Goal: Task Accomplishment & Management: Complete application form

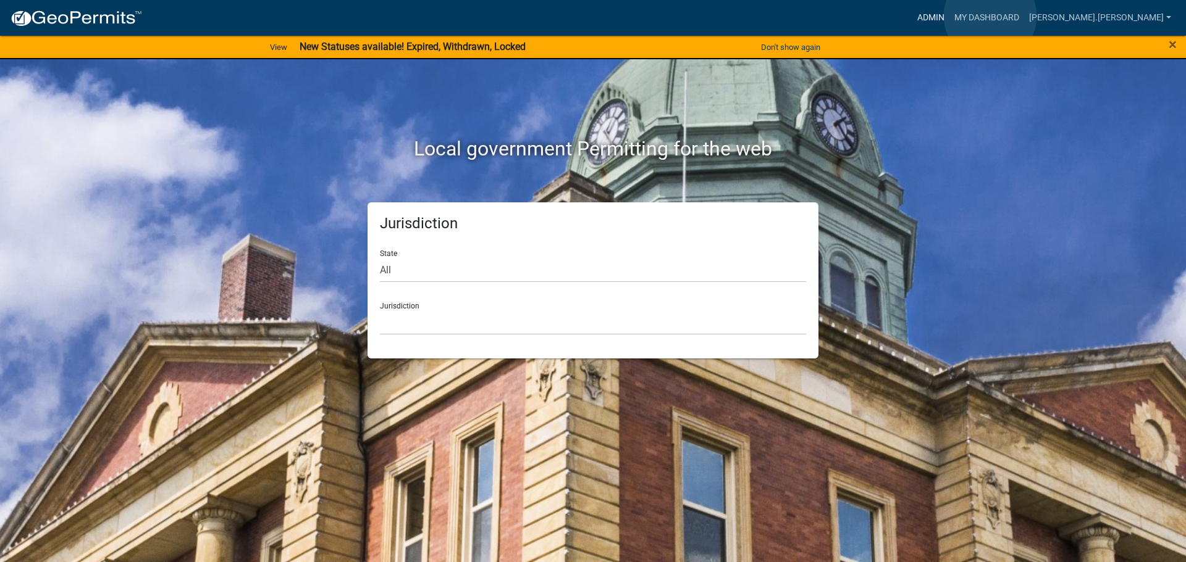
click at [949, 16] on link "Admin" at bounding box center [930, 17] width 37 height 23
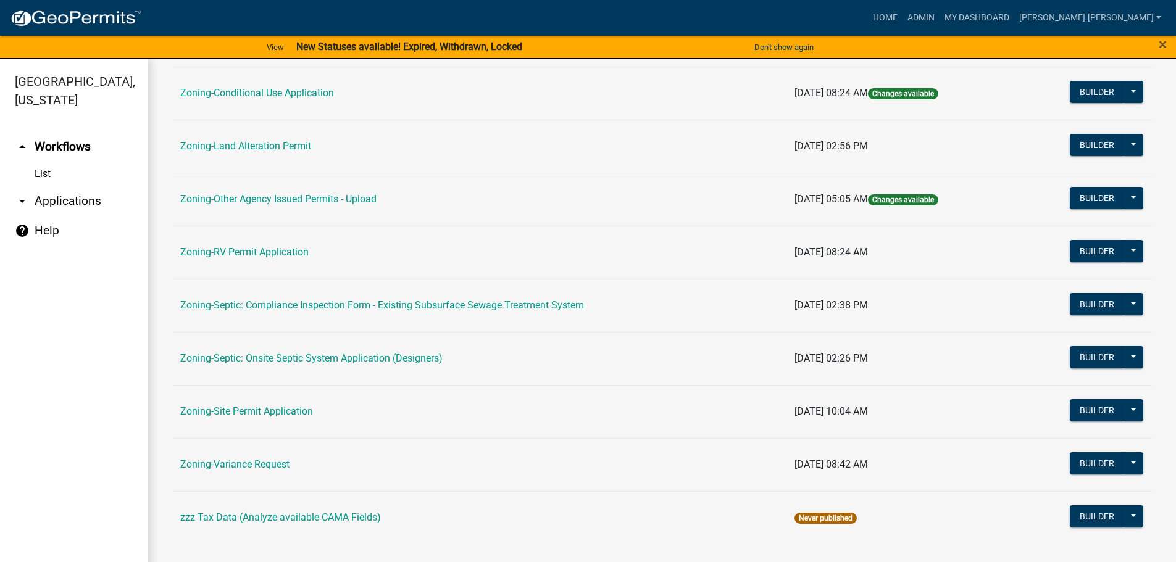
scroll to position [385, 0]
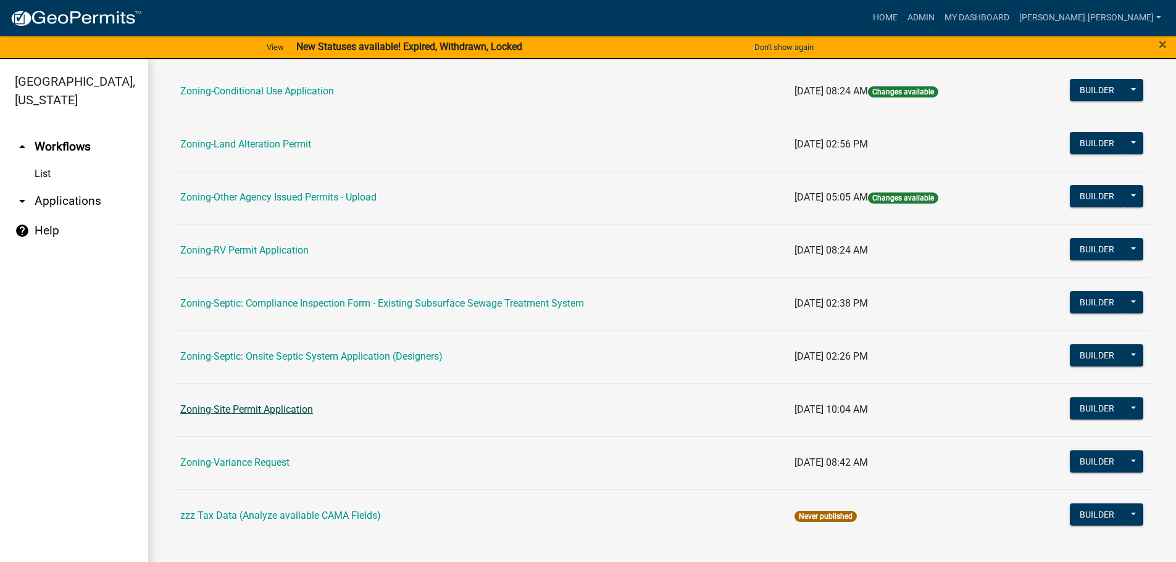
click at [298, 409] on link "Zoning-Site Permit Application" at bounding box center [246, 410] width 133 height 12
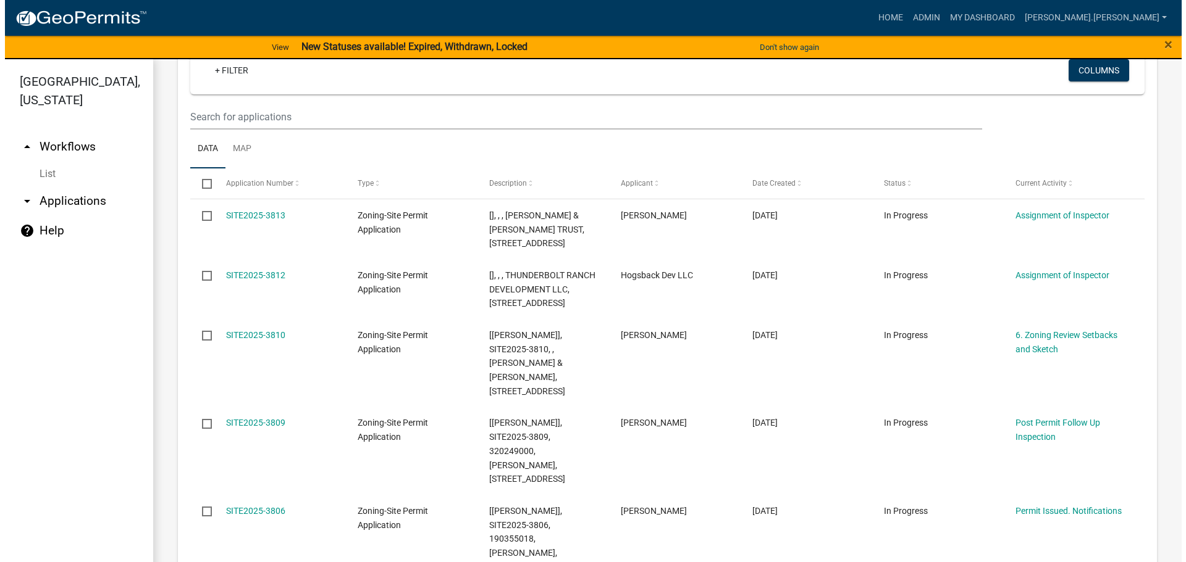
scroll to position [185, 0]
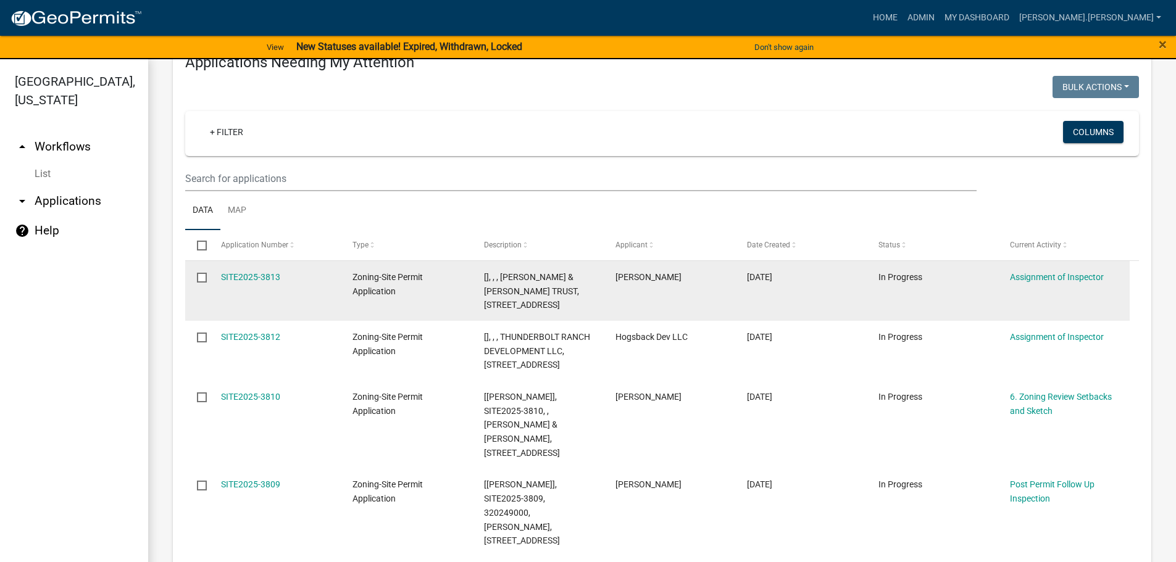
click at [251, 270] on div "SITE2025-3813" at bounding box center [275, 277] width 108 height 14
click at [253, 275] on link "SITE2025-3813" at bounding box center [250, 277] width 59 height 10
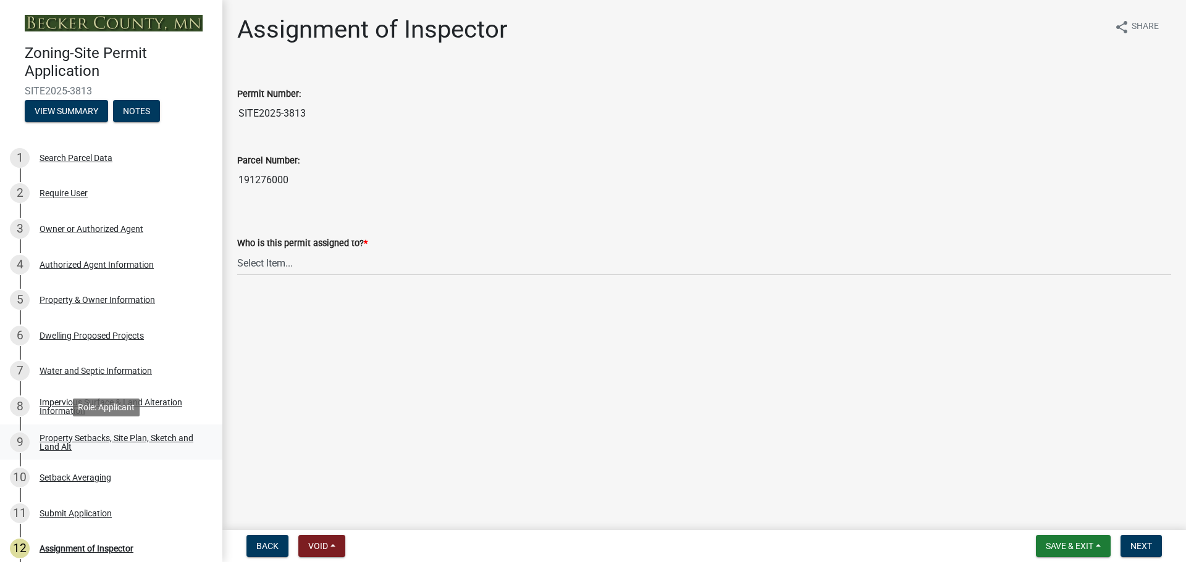
click at [136, 442] on div "Property Setbacks, Site Plan, Sketch and Land Alt" at bounding box center [121, 442] width 163 height 17
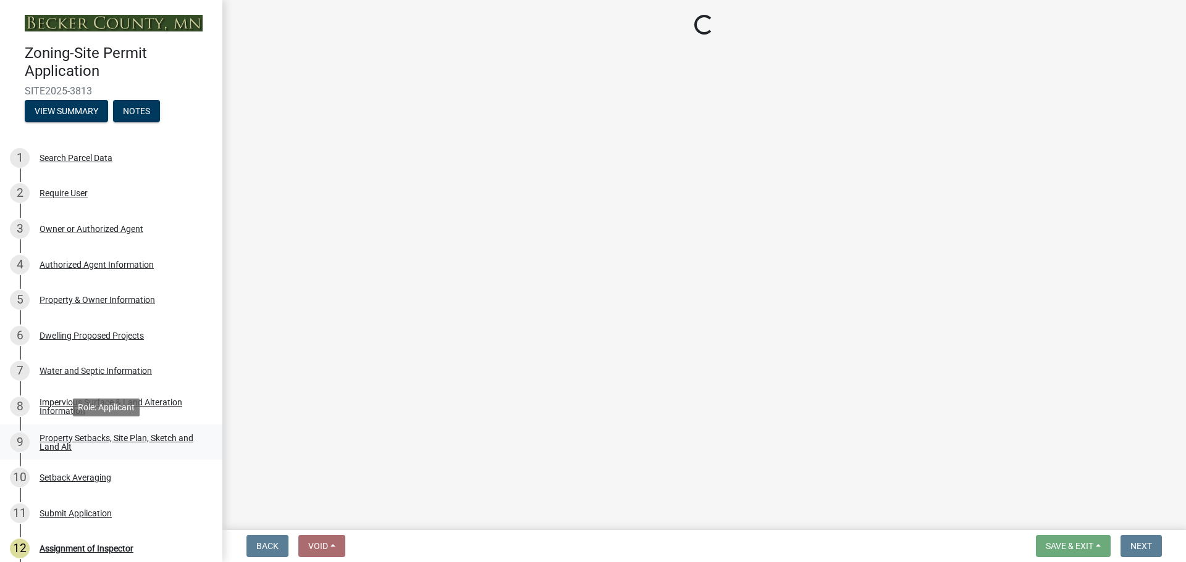
select select "7b13c63f-e699-4112-b373-98fbd28ec536"
select select "ad3f1f1c-7656-4cfc-b9d8-d6dc1c91b001"
select select "b56a4575-9846-47cf-8067-c59a4853da22"
select select "12f785fb-c378-4b18-841c-21c73dc99083"
select select "e8ab2dc3-aa3f-46f3-9b4a-37eb25ad84af"
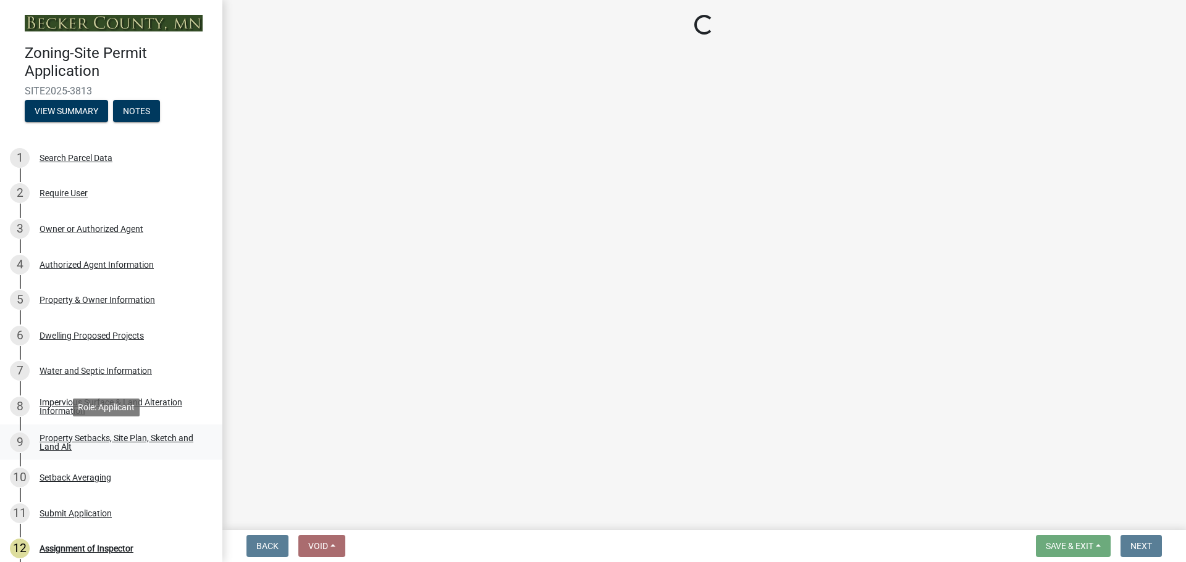
select select "27b2a8b4-abf6-463e-8c0c-7c5d2b4fe26f"
select select "b98836ba-4715-455d-97ab-be9a9df498a8"
select select "d61e3758-d187-40af-a435-5e09c3f3d509"
select select "c8b8ea71-7088-4e87-a493-7bc88cc2835b"
select select "133211ff-91ce-4a0a-9235-b48a7e2069a0"
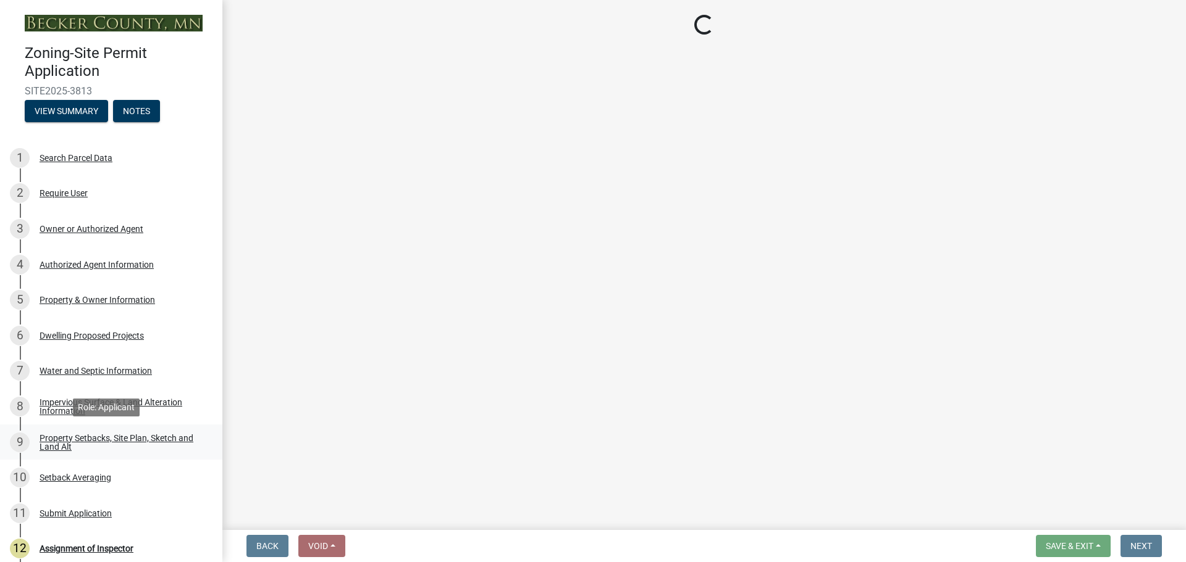
select select "f51aecae-0421-4f67-bd2d-0cff8a85c7cd"
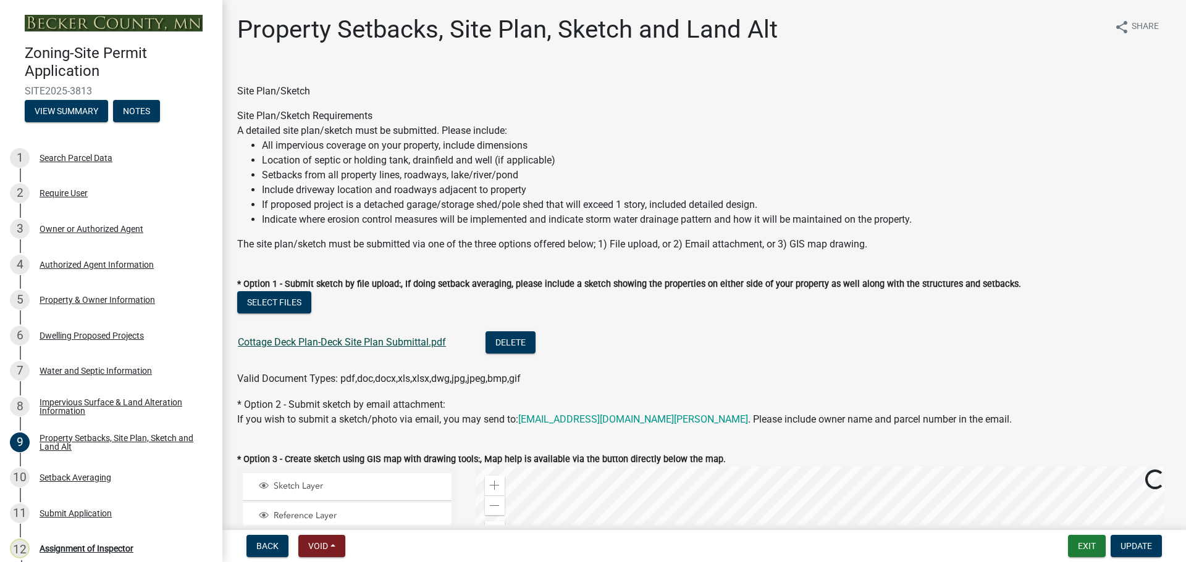
click at [338, 343] on link "Cottage Deck Plan-Deck Site Plan Submittal.pdf" at bounding box center [342, 343] width 208 height 12
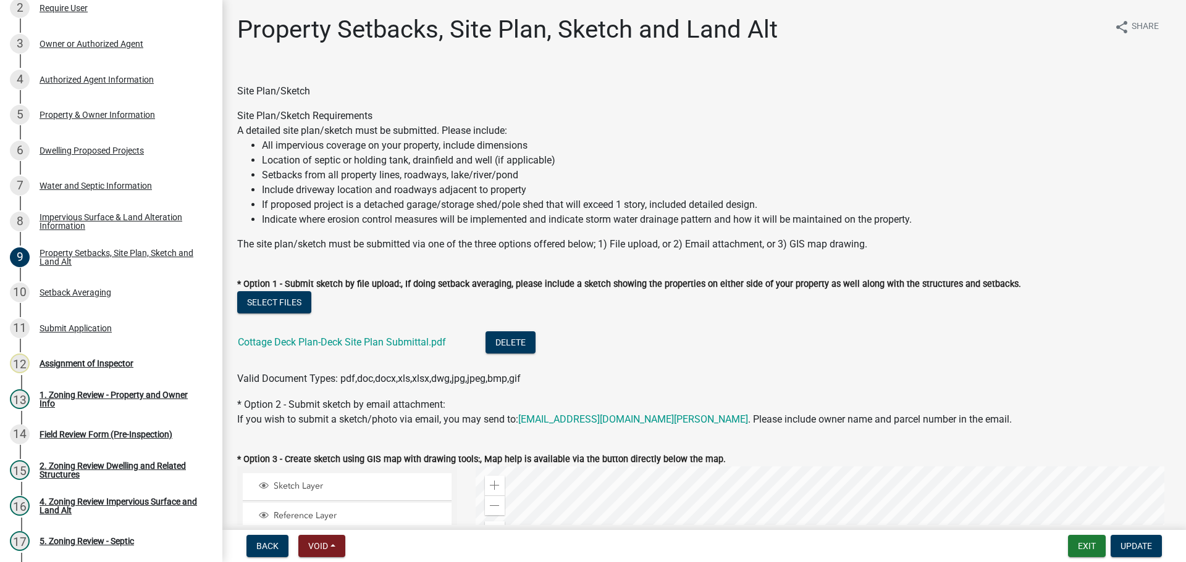
scroll to position [309, 0]
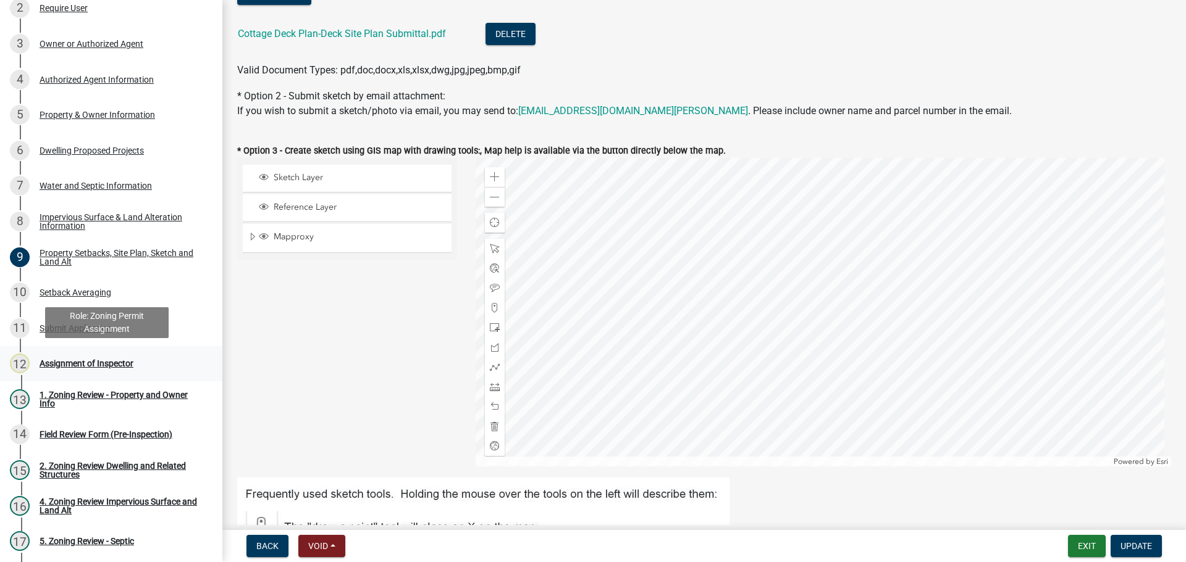
click at [101, 361] on div "Assignment of Inspector" at bounding box center [87, 363] width 94 height 9
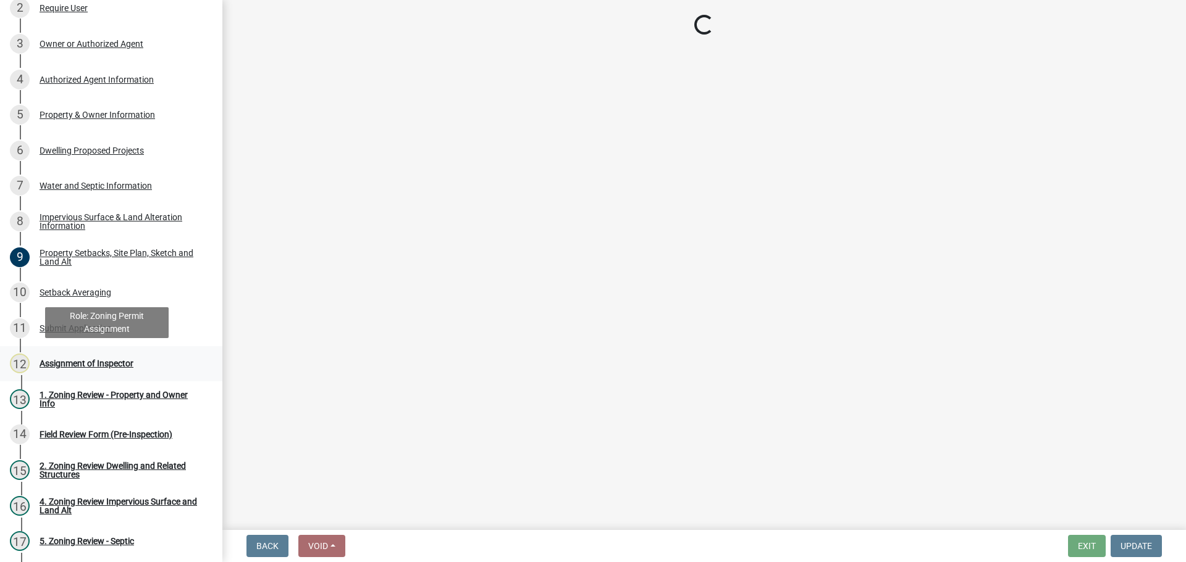
scroll to position [0, 0]
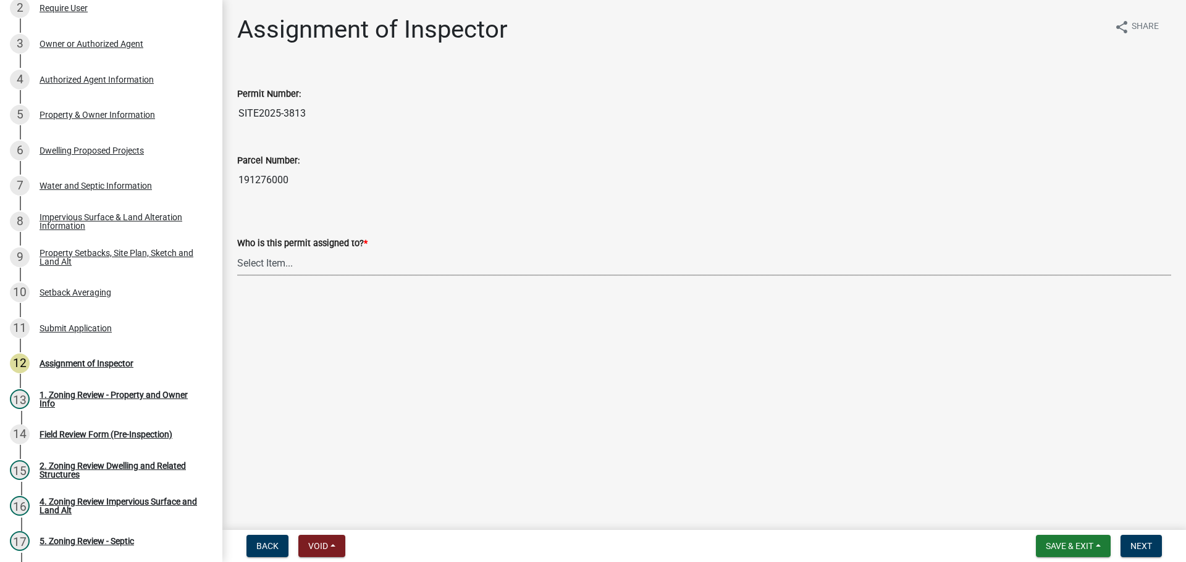
click at [245, 264] on select "Select Item... [PERSON_NAME] [PERSON_NAME] [PERSON_NAME] [PERSON_NAME] [PERSON_…" at bounding box center [704, 263] width 934 height 25
click at [237, 251] on select "Select Item... [PERSON_NAME] [PERSON_NAME] [PERSON_NAME] [PERSON_NAME] [PERSON_…" at bounding box center [704, 263] width 934 height 25
select select "c0b6e50c-983d-48c1-a910-e8bd43c13b77"
click at [1122, 545] on button "Next" at bounding box center [1140, 546] width 41 height 22
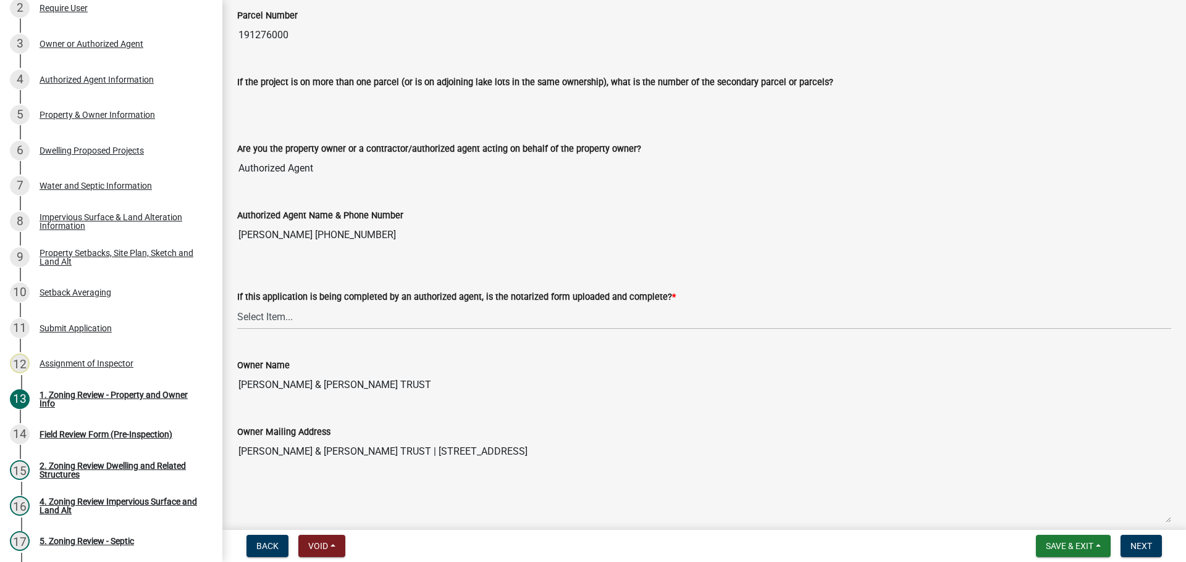
scroll to position [123, 0]
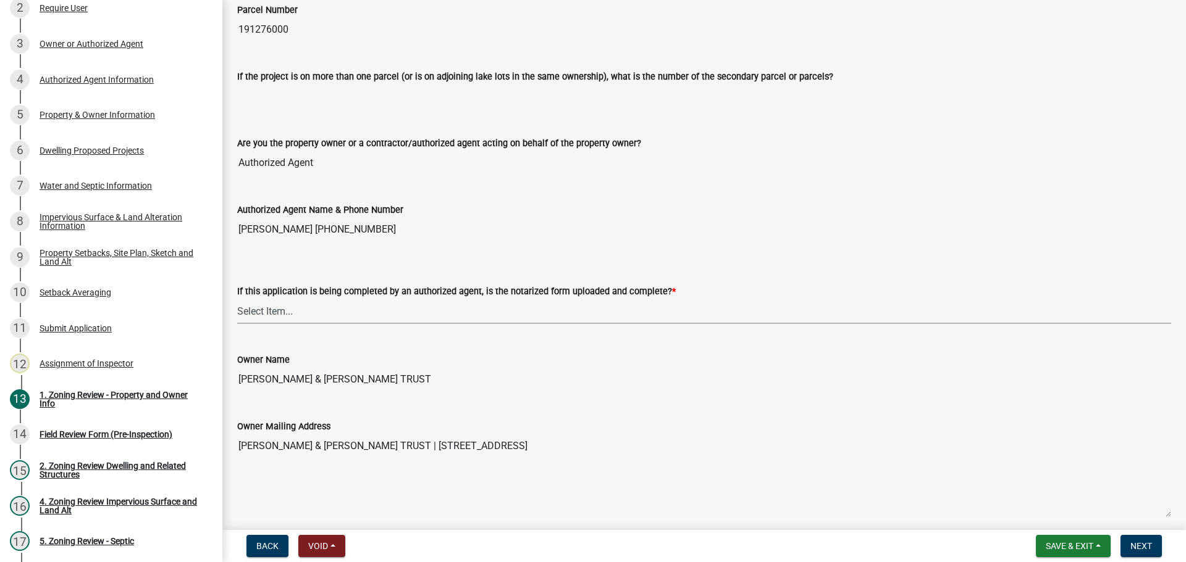
click at [316, 312] on select "Select Item... Yes No N/A" at bounding box center [704, 311] width 934 height 25
click at [237, 299] on select "Select Item... Yes No N/A" at bounding box center [704, 311] width 934 height 25
select select "b279cdb4-a9c7-4e65-a8bd-797316f5be14"
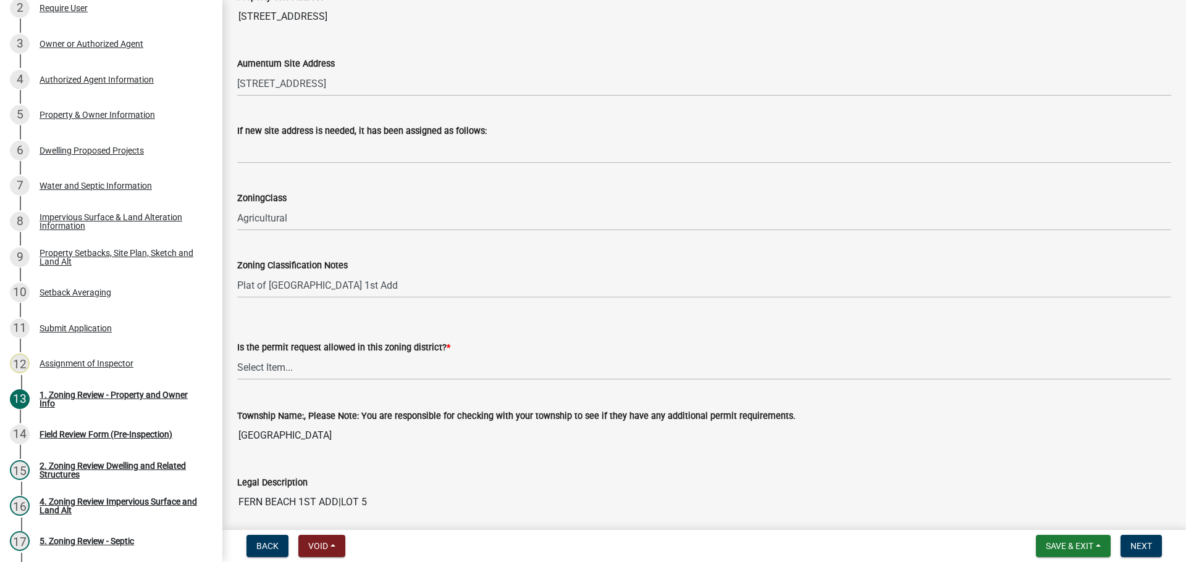
scroll to position [803, 0]
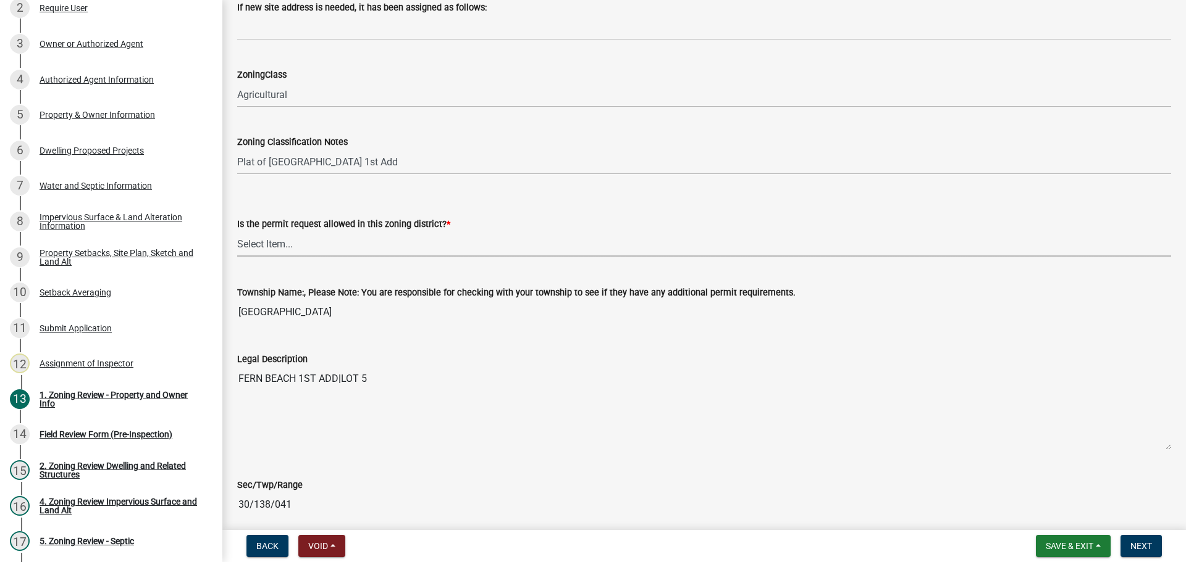
click at [298, 250] on select "Select Item... Yes No" at bounding box center [704, 244] width 934 height 25
click at [237, 232] on select "Select Item... Yes No" at bounding box center [704, 244] width 934 height 25
select select "b4f32c46-6248-4748-b47c-fa4933858724"
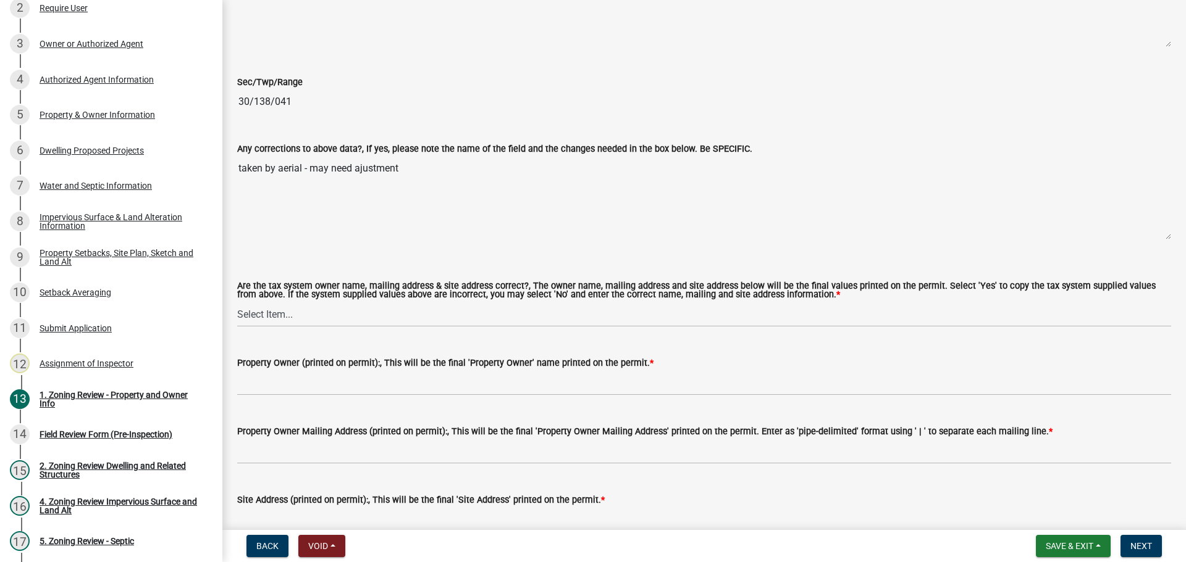
scroll to position [1235, 0]
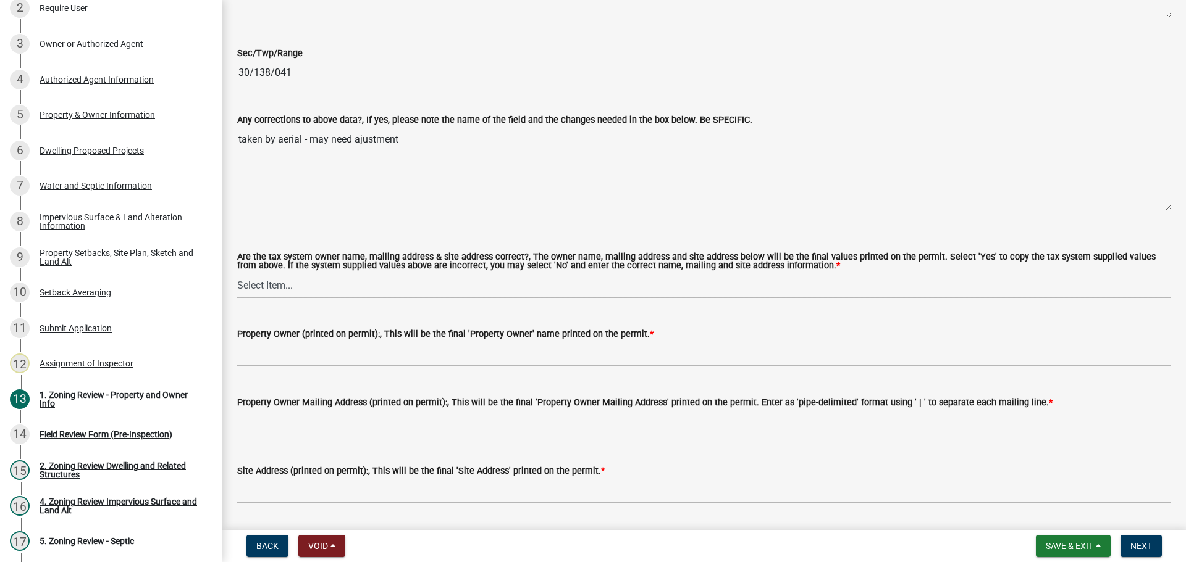
click at [287, 284] on select "Select Item... Yes No" at bounding box center [704, 285] width 934 height 25
click at [237, 274] on select "Select Item... Yes No" at bounding box center [704, 285] width 934 height 25
select select "ab6c2257-4786-48e5-86d0-1194833f57c8"
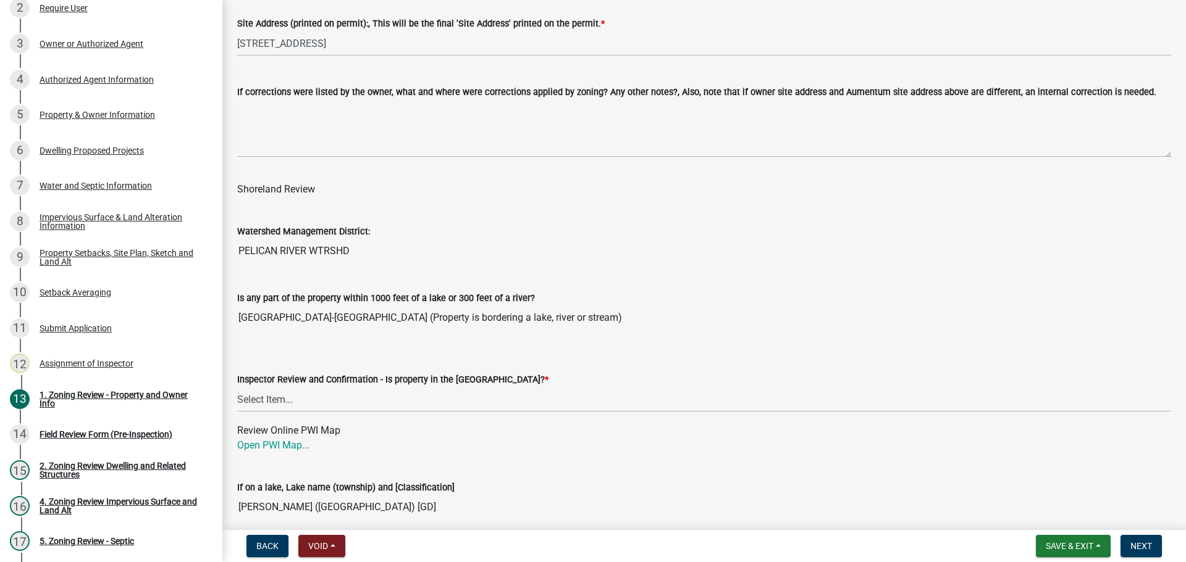
scroll to position [1791, 0]
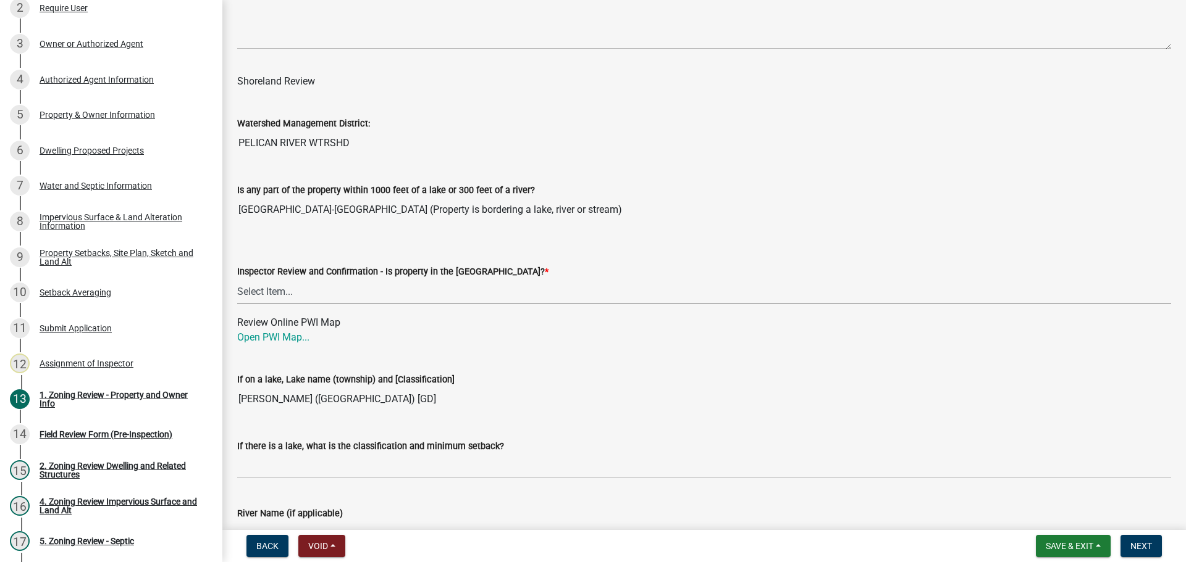
click at [284, 299] on select "Select Item... Within [GEOGRAPHIC_DATA] (SD) Not in [GEOGRAPHIC_DATA] (NOTSL)" at bounding box center [704, 291] width 934 height 25
click at [237, 280] on select "Select Item... Within [GEOGRAPHIC_DATA] (SD) Not in [GEOGRAPHIC_DATA] (NOTSL)" at bounding box center [704, 291] width 934 height 25
select select "de99b201-fb85-4000-88f5-6f49f4ff2101"
click at [280, 336] on link "Open PWI Map..." at bounding box center [273, 338] width 72 height 12
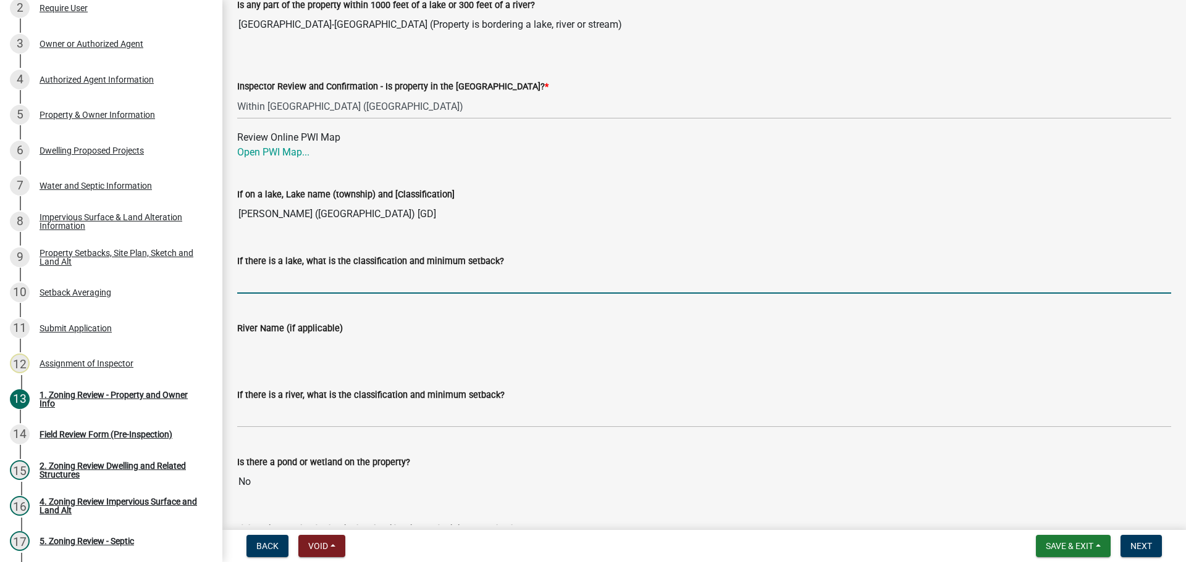
click at [320, 282] on input "If there is a lake, what is the classification and minimum setback?" at bounding box center [704, 281] width 934 height 25
type input "GD75"
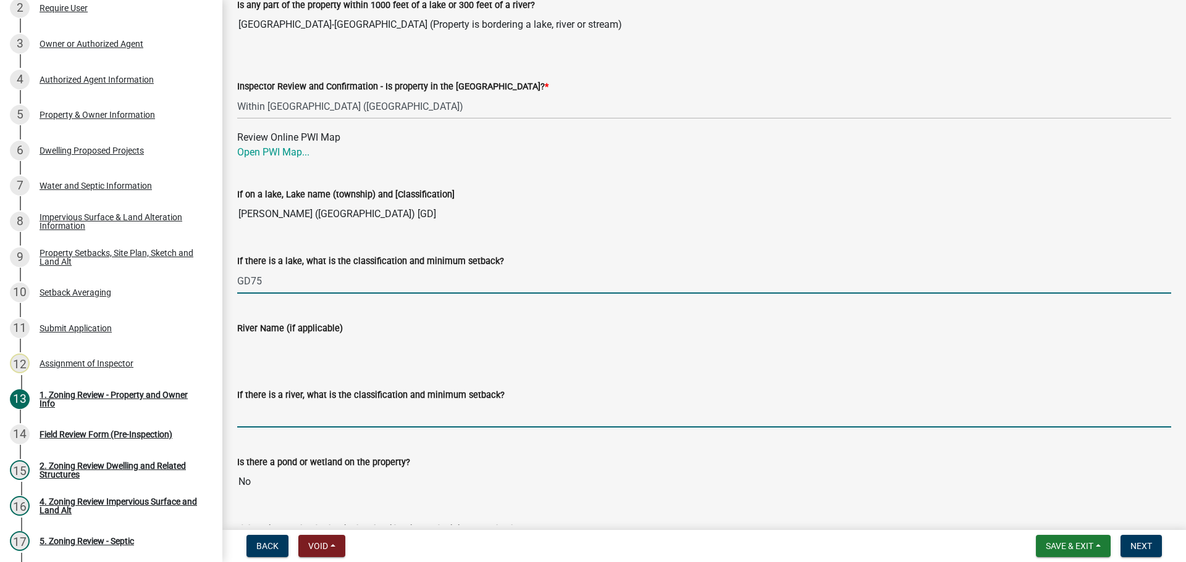
click at [318, 415] on input "If there is a river, what is the classification and minimum setback?" at bounding box center [704, 415] width 934 height 25
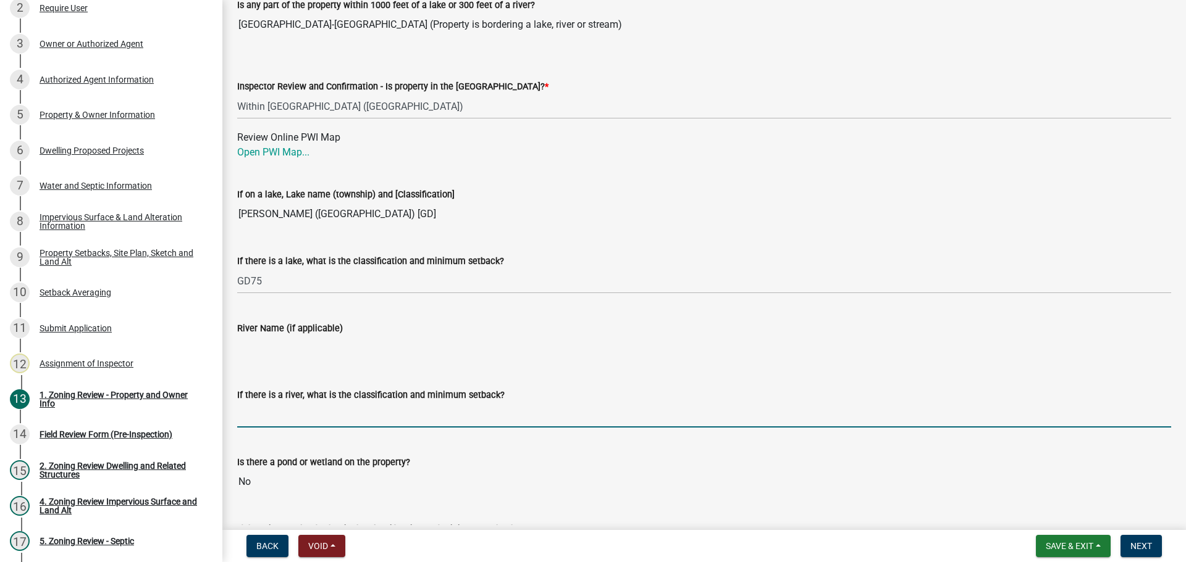
type input "N/A"
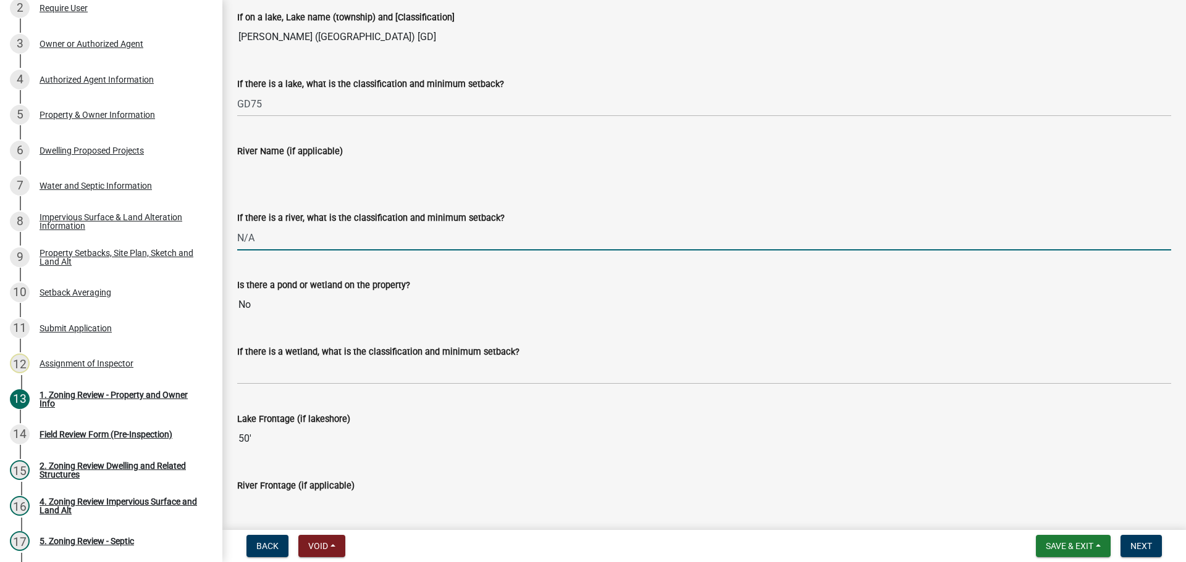
scroll to position [2161, 0]
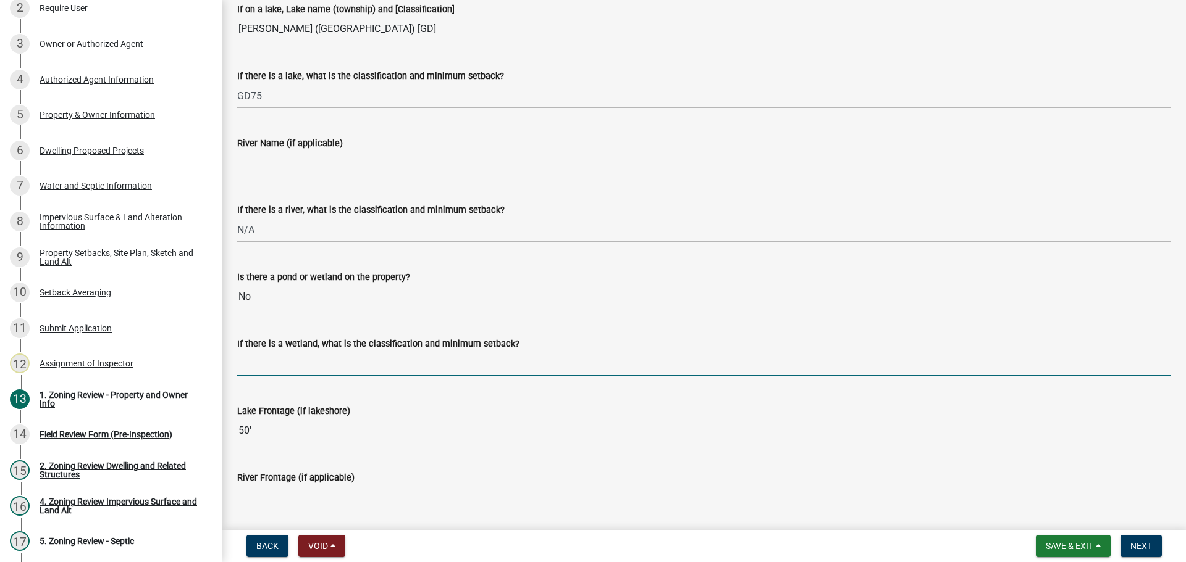
drag, startPoint x: 321, startPoint y: 359, endPoint x: 322, endPoint y: 374, distance: 14.3
click at [321, 359] on input "If there is a wetland, what is the classification and minimum setback?" at bounding box center [704, 363] width 934 height 25
type input "N/A"
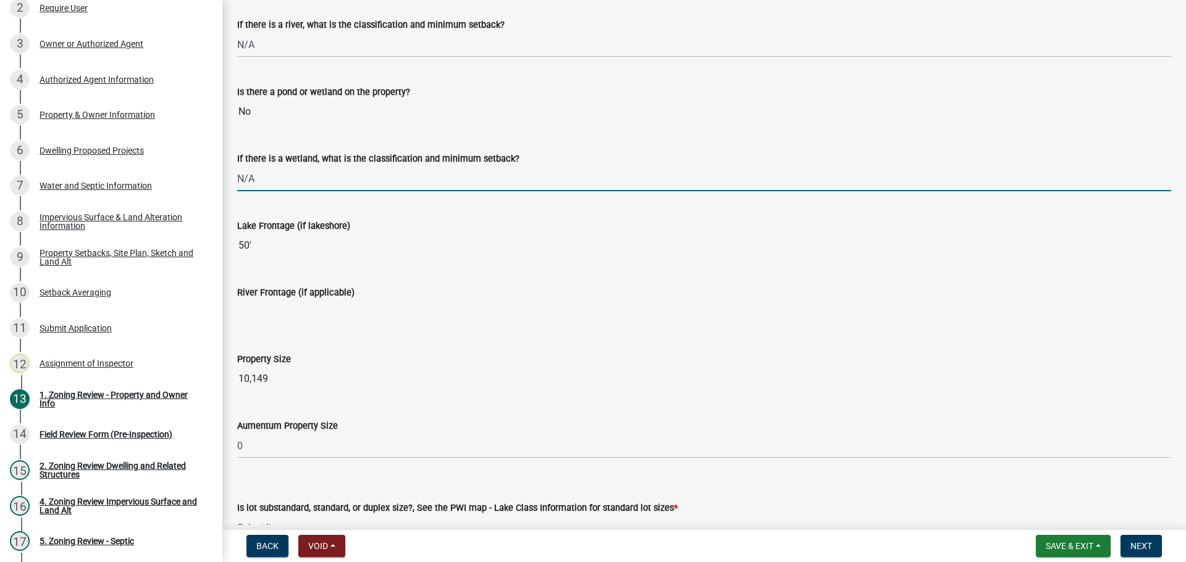
scroll to position [2470, 0]
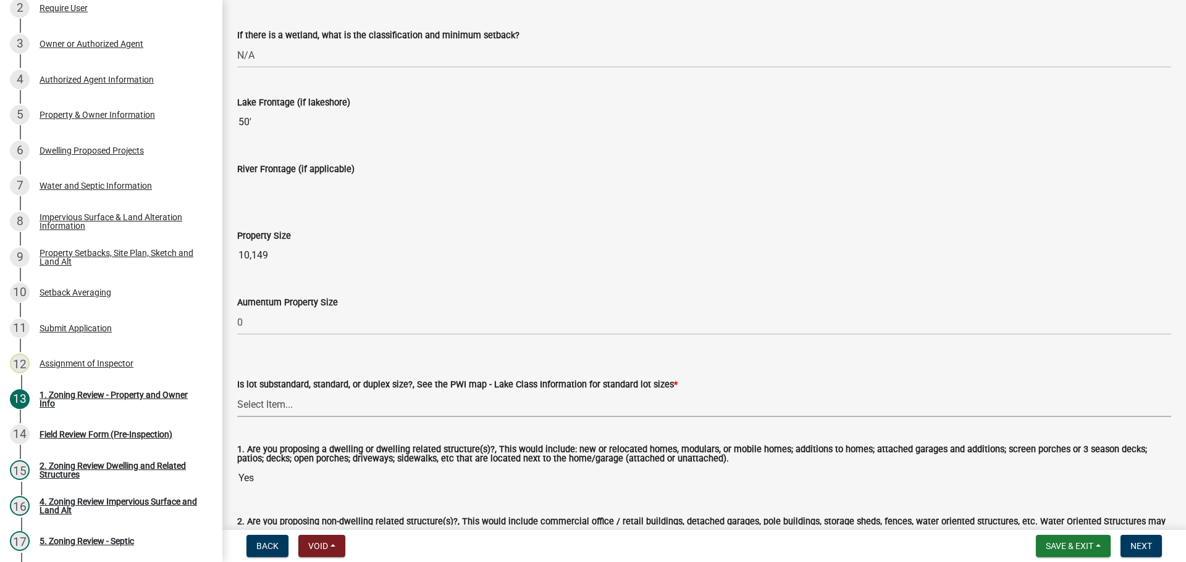
click at [298, 403] on select "Select Item... Non-Riparian and not back lot Substandard Non-Riparian Backlot S…" at bounding box center [704, 404] width 934 height 25
click at [237, 393] on select "Select Item... Non-Riparian and not back lot Substandard Non-Riparian Backlot S…" at bounding box center [704, 404] width 934 height 25
select select "8127fafe-56e8-4ce3-b1f8-70ab85aed4eb"
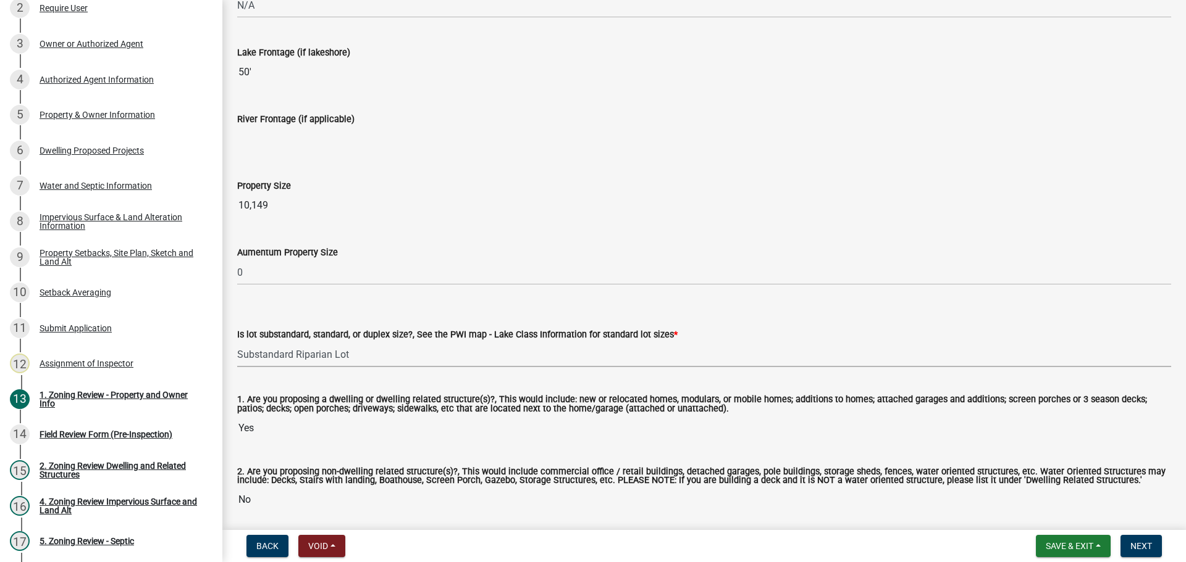
scroll to position [2567, 0]
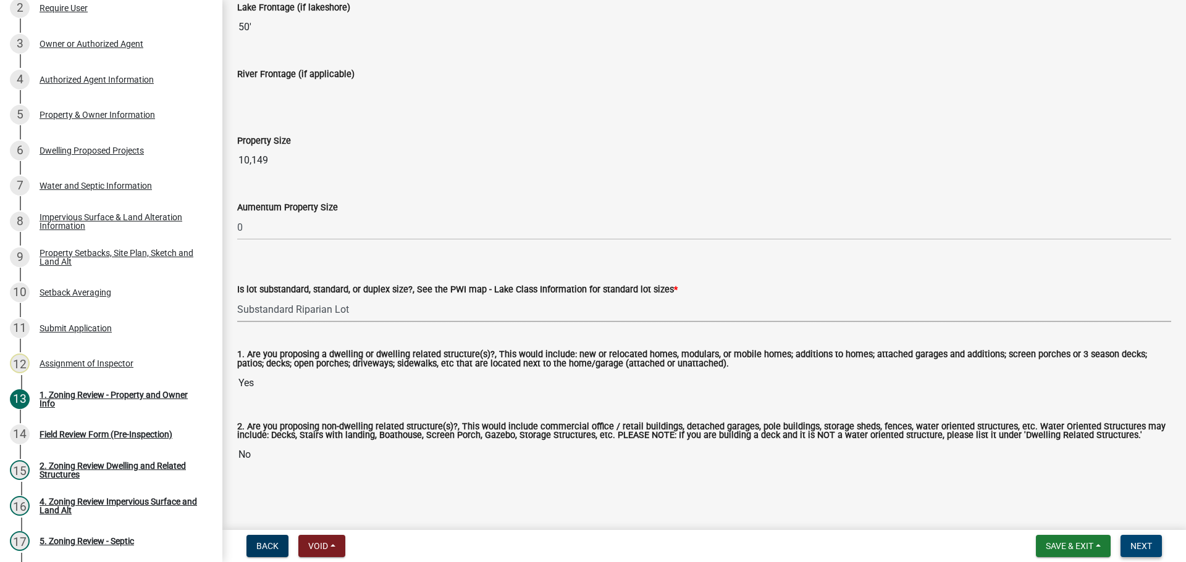
click at [1136, 540] on button "Next" at bounding box center [1140, 546] width 41 height 22
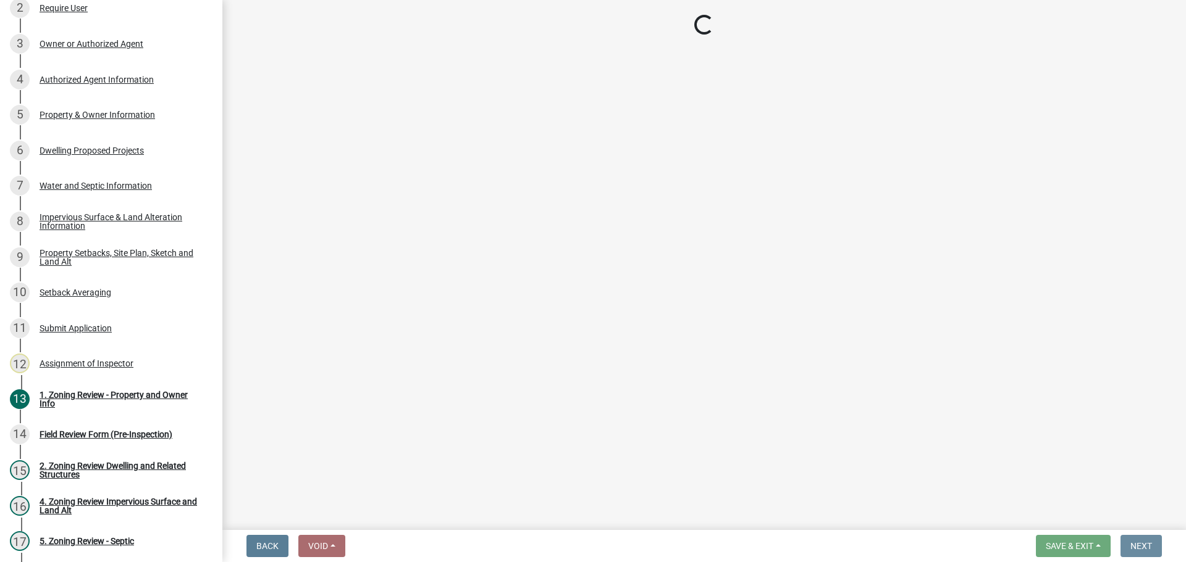
scroll to position [0, 0]
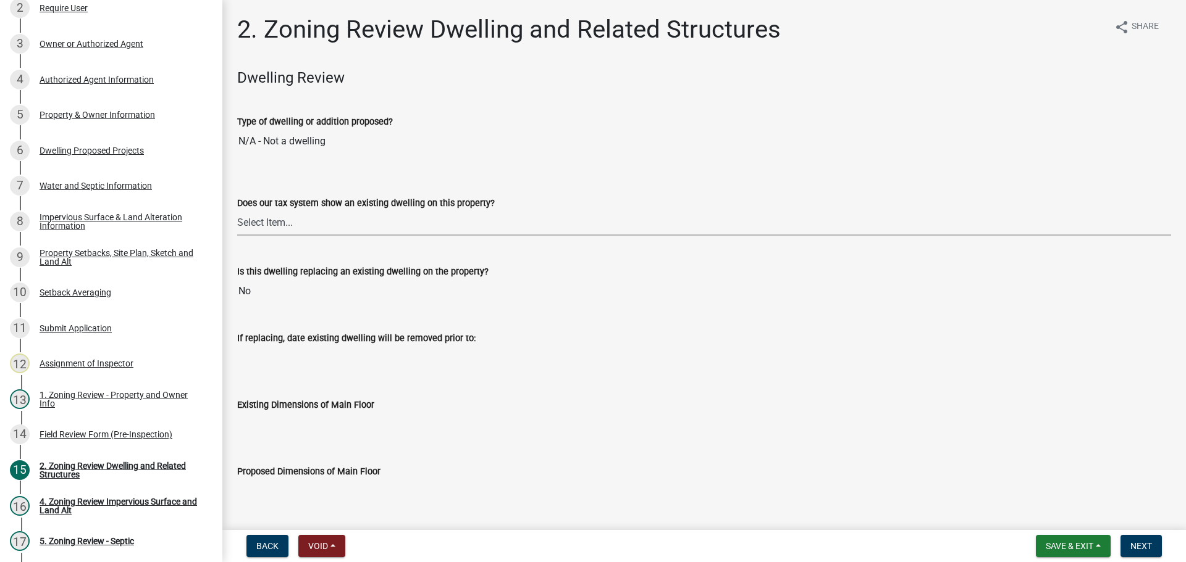
click at [259, 224] on select "Select Item... Yes No" at bounding box center [704, 223] width 934 height 25
click at [237, 211] on select "Select Item... Yes No" at bounding box center [704, 223] width 934 height 25
select select "f2f95036-4389-4179-8147-4ee015bbd016"
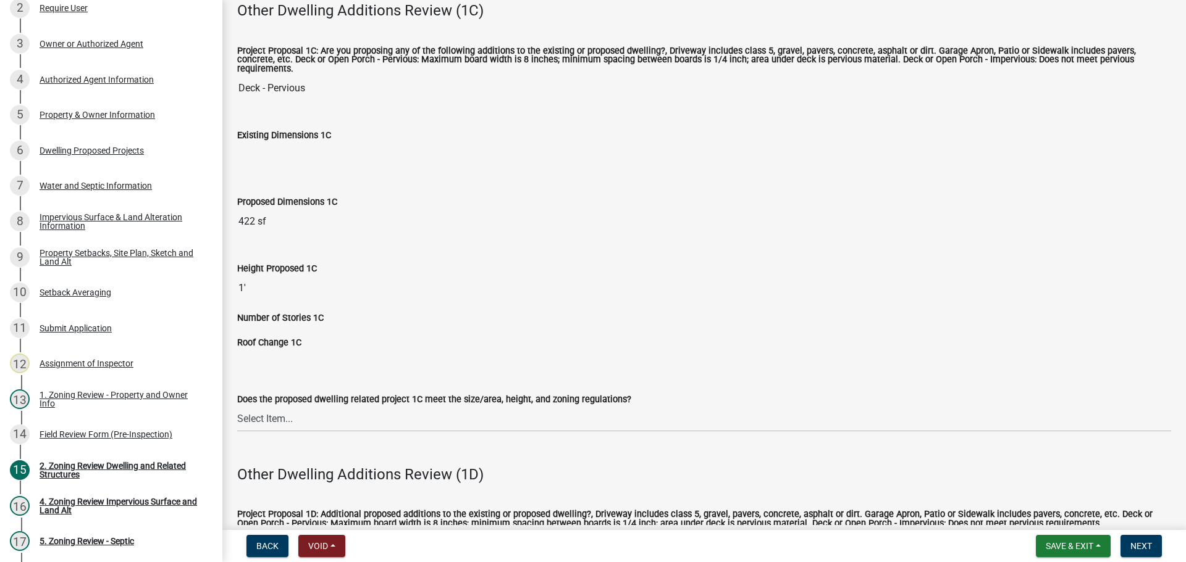
scroll to position [1976, 0]
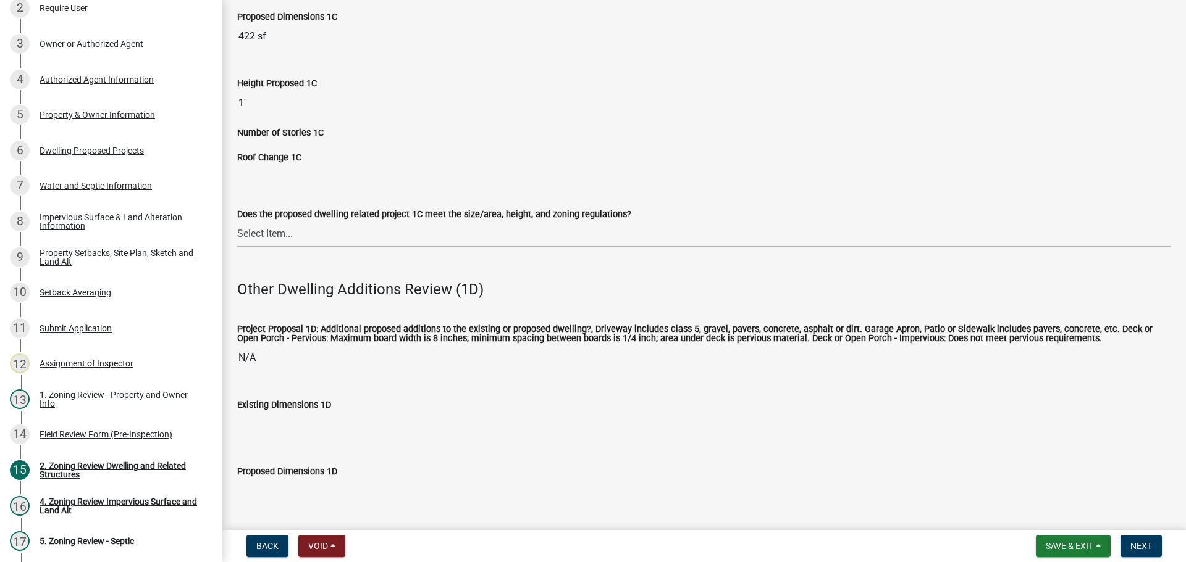
click at [334, 222] on select "Select Item... No Yes" at bounding box center [704, 234] width 934 height 25
click at [237, 222] on select "Select Item... No Yes" at bounding box center [704, 234] width 934 height 25
select select "996e12f1-8349-4f33-ac9c-e9513ed3c9a2"
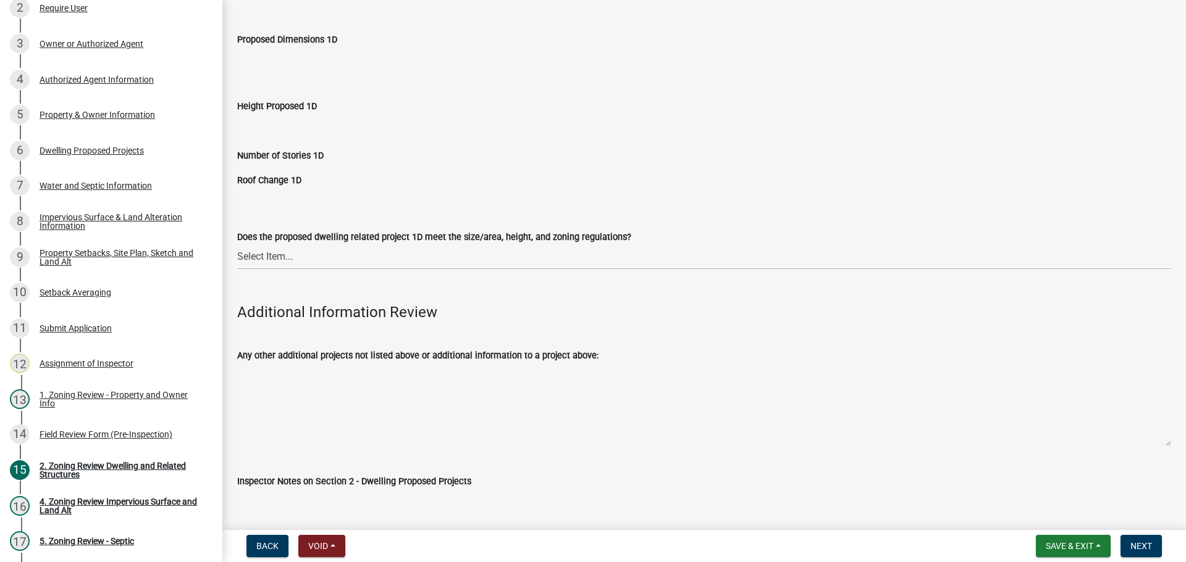
scroll to position [2699, 0]
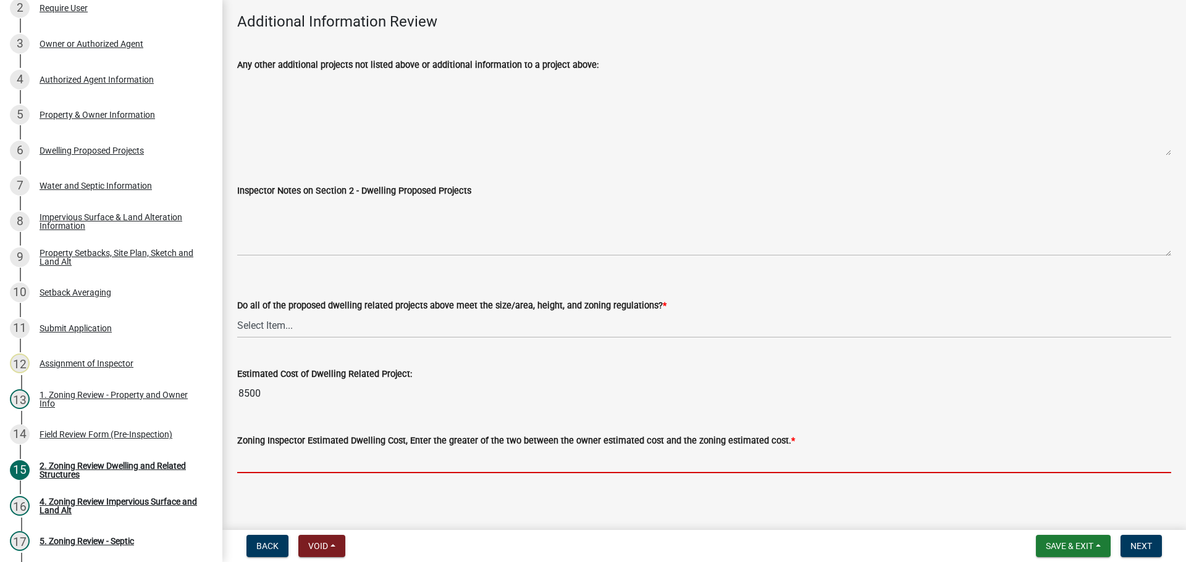
click at [305, 448] on input "text" at bounding box center [704, 460] width 934 height 25
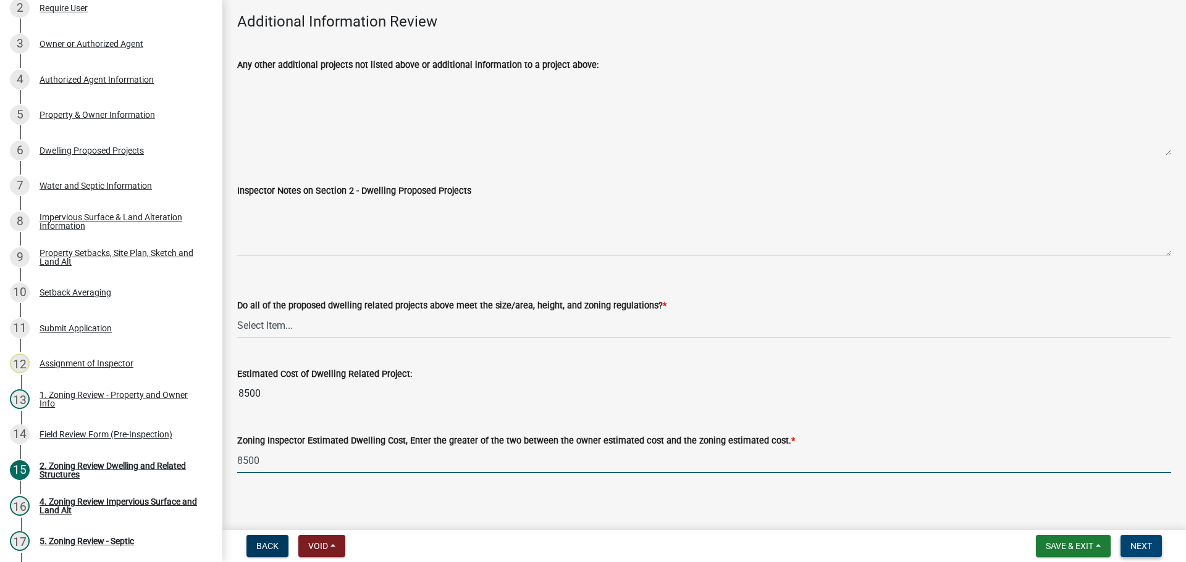
type input "8500"
click at [1123, 540] on button "Next" at bounding box center [1140, 546] width 41 height 22
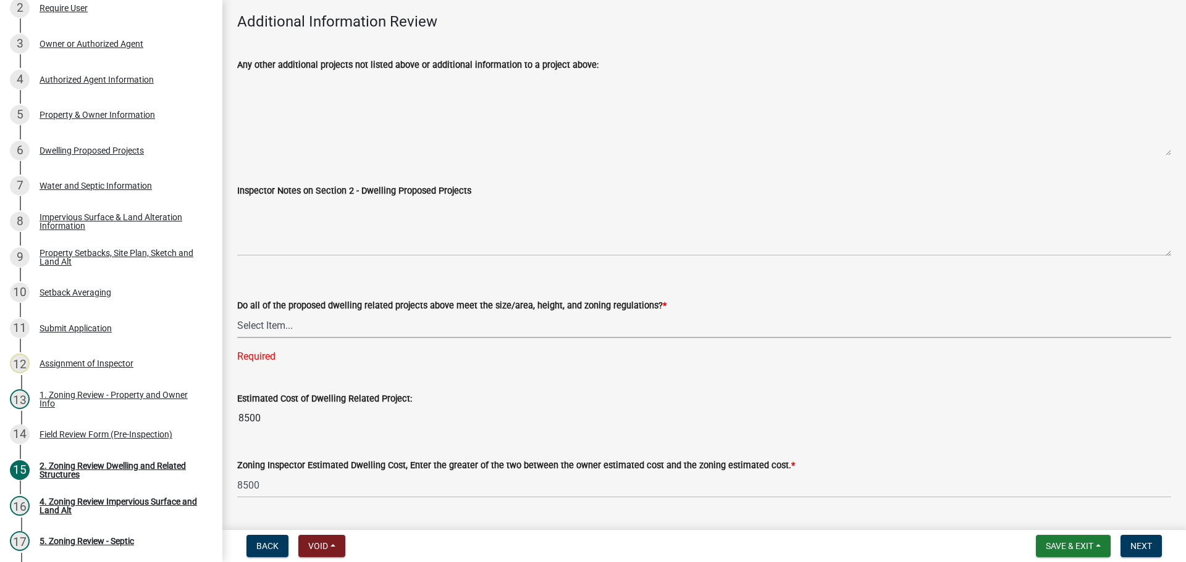
click at [626, 324] on select "Select Item... Yes No" at bounding box center [704, 325] width 934 height 25
click at [237, 313] on select "Select Item... Yes No" at bounding box center [704, 325] width 934 height 25
select select "583413f8-e9f7-4a70-8fe6-066f5b429c7e"
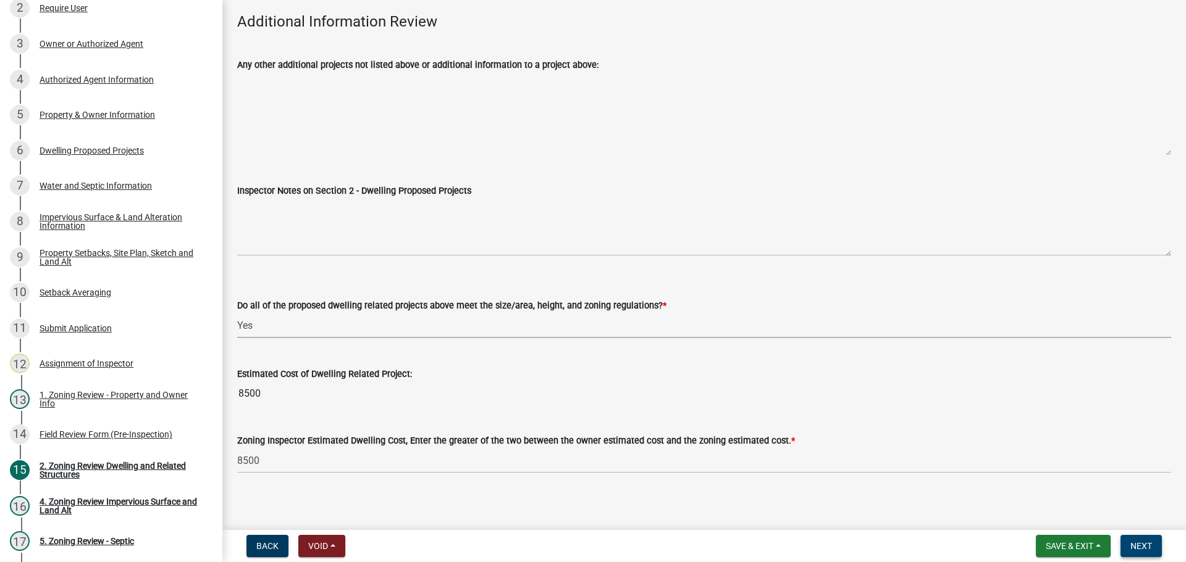
click at [1140, 550] on span "Next" at bounding box center [1141, 547] width 22 height 10
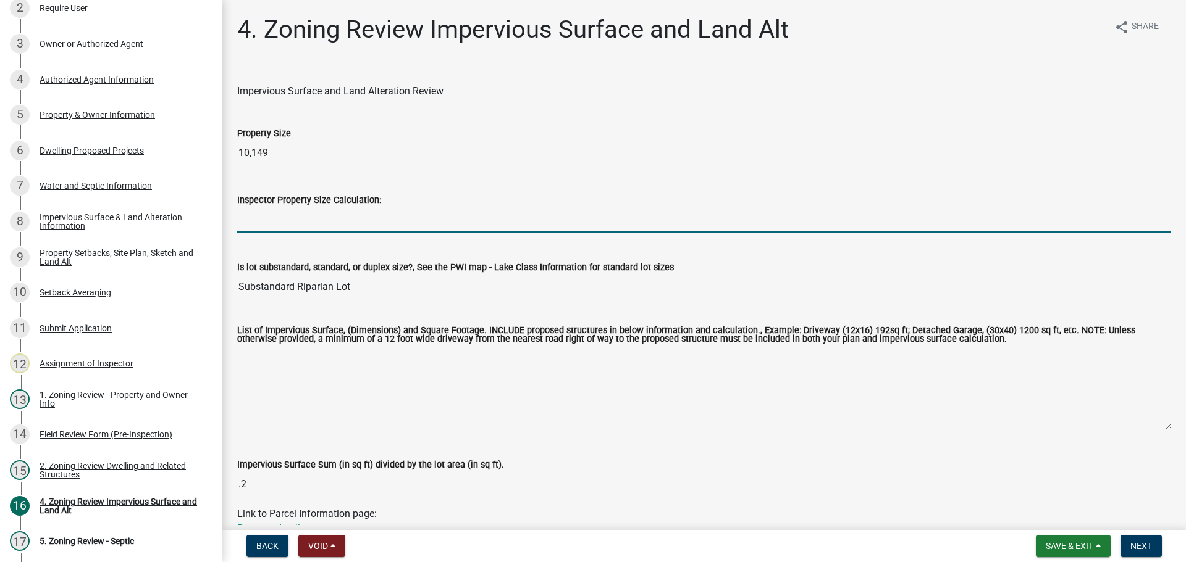
click at [276, 220] on input "Inspector Property Size Calculation:" at bounding box center [704, 219] width 934 height 25
type input "10149"
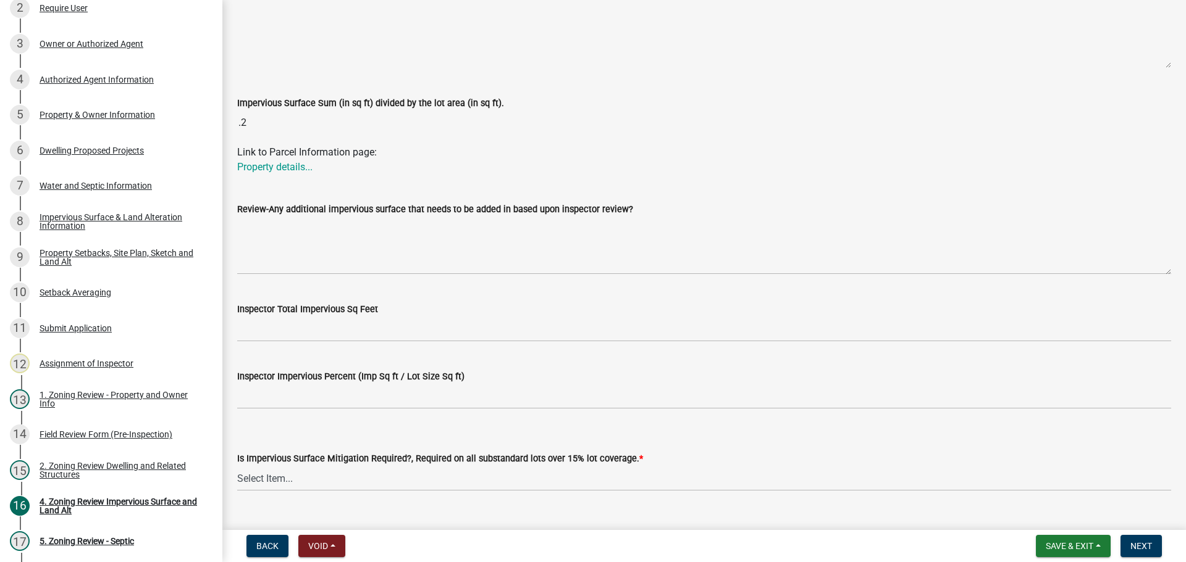
scroll to position [388, 0]
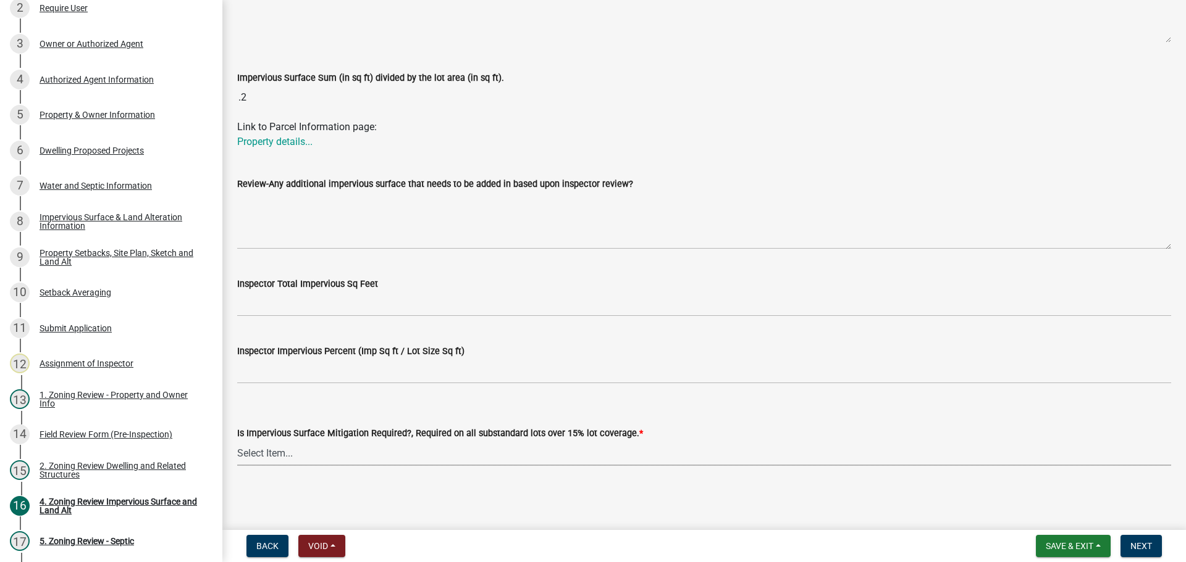
click at [509, 443] on select "Select Item... Yes- Over 15% substandard lot coverage No N/A" at bounding box center [704, 453] width 934 height 25
click at [237, 441] on select "Select Item... Yes- Over 15% substandard lot coverage No N/A" at bounding box center [704, 453] width 934 height 25
select select "3665092c-ce7d-4442-ac77-6d54585868c2"
click at [1134, 543] on span "Next" at bounding box center [1141, 547] width 22 height 10
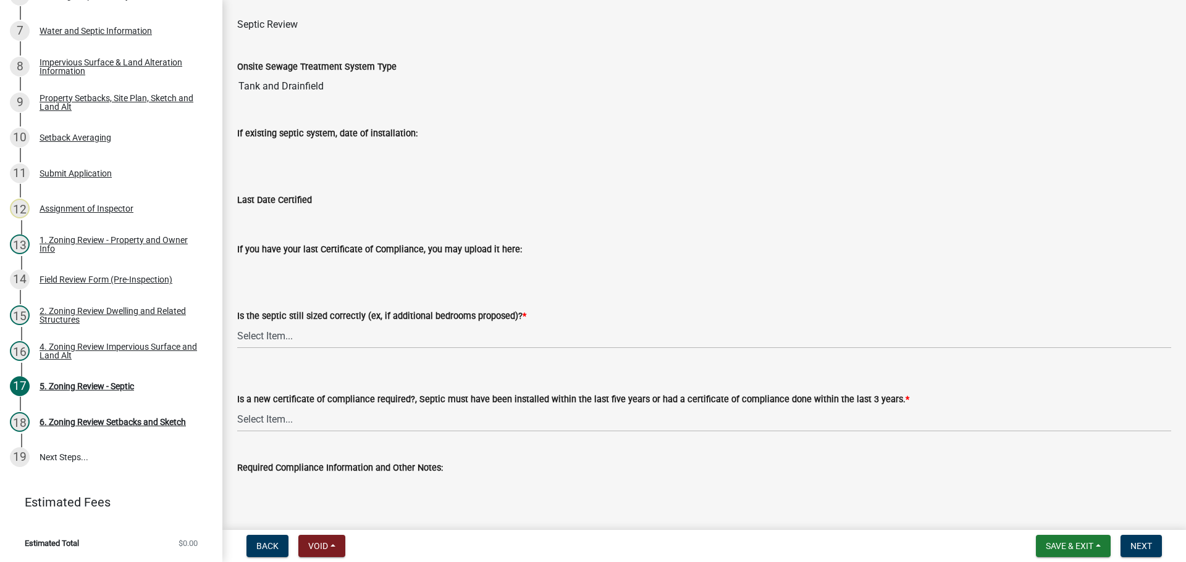
scroll to position [0, 0]
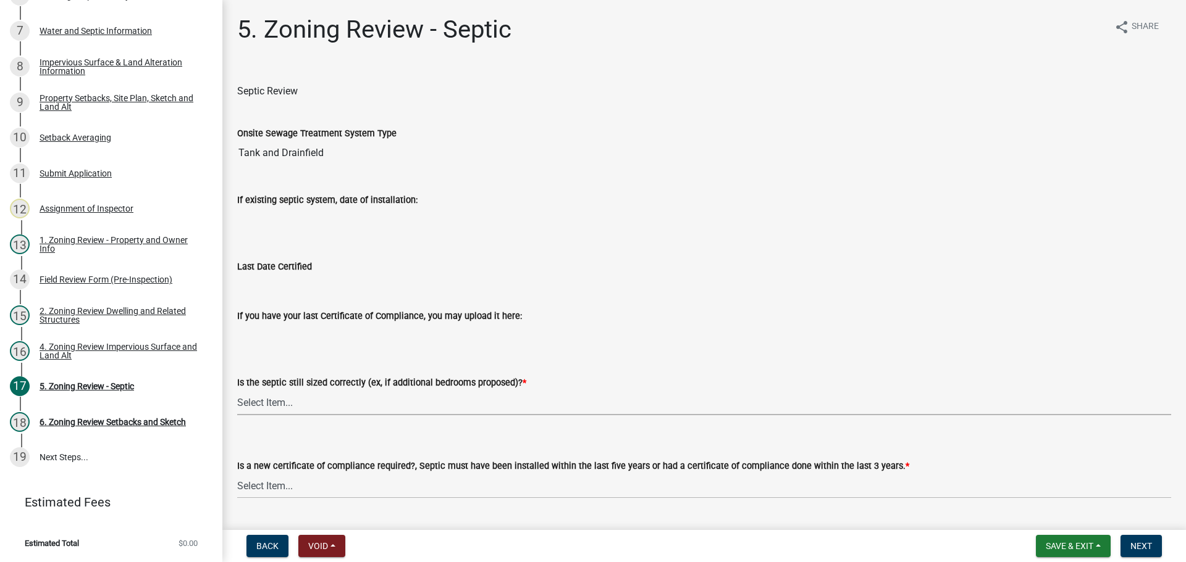
click at [431, 400] on select "Select Item... Yes No N/A" at bounding box center [704, 402] width 934 height 25
click at [237, 390] on select "Select Item... Yes No N/A" at bounding box center [704, 402] width 934 height 25
select select "b57b8896-1cf2-4a3f-b657-168f49e5b2e0"
click at [408, 480] on select "Select Item... Yes No" at bounding box center [704, 486] width 934 height 25
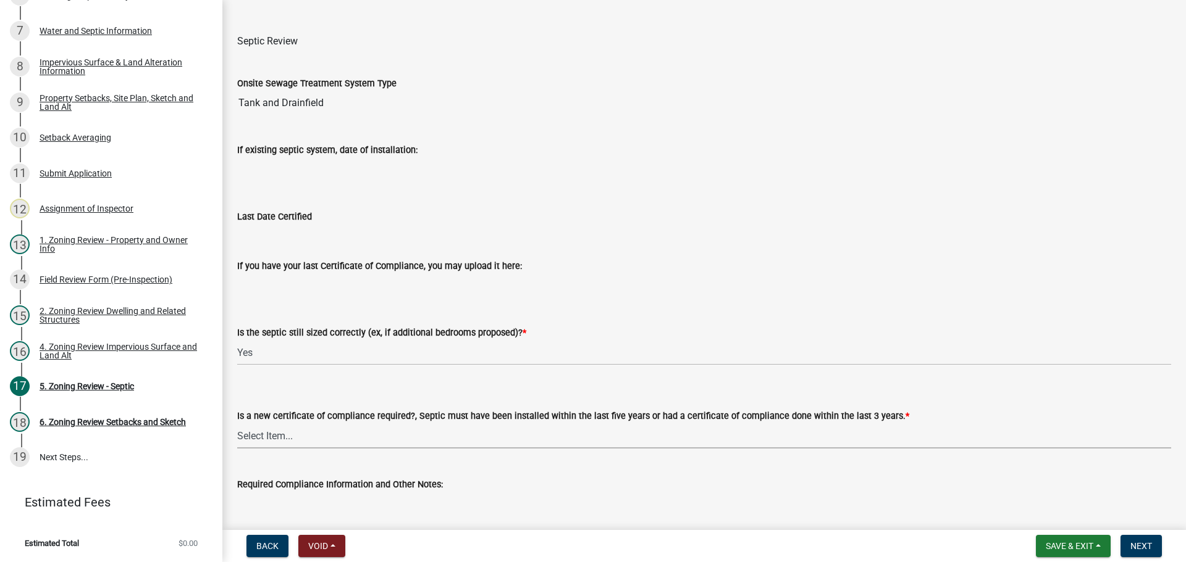
scroll to position [133, 0]
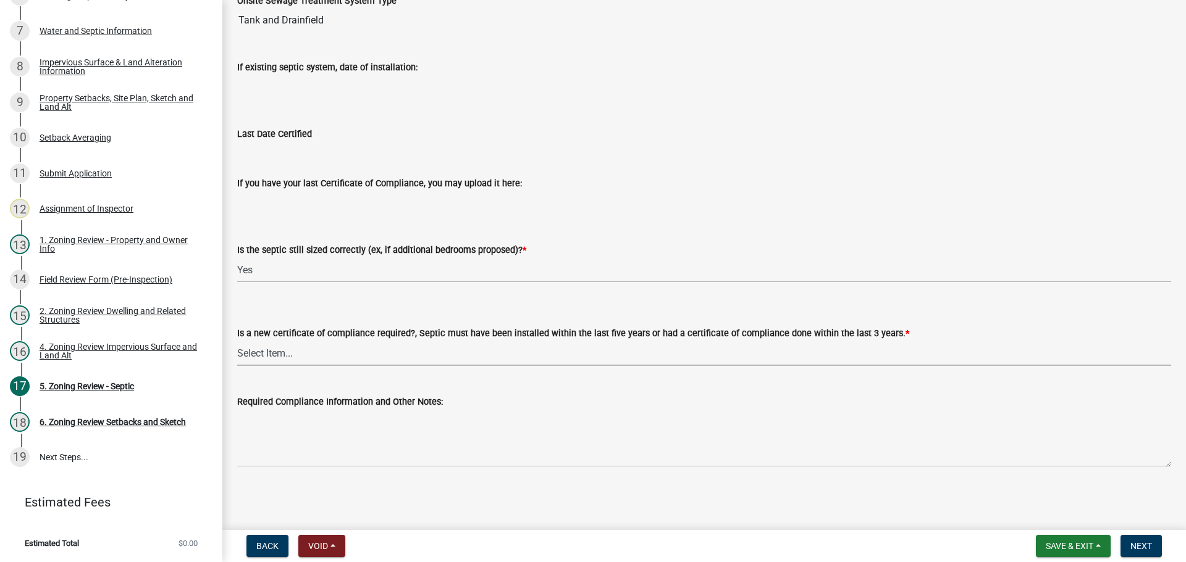
click at [431, 343] on select "Select Item... Yes No" at bounding box center [704, 353] width 934 height 25
click at [237, 341] on select "Select Item... Yes No" at bounding box center [704, 353] width 934 height 25
select select "2fd537d7-74b1-4ff9-a84c-837cf5598f43"
click at [1141, 549] on span "Next" at bounding box center [1141, 547] width 22 height 10
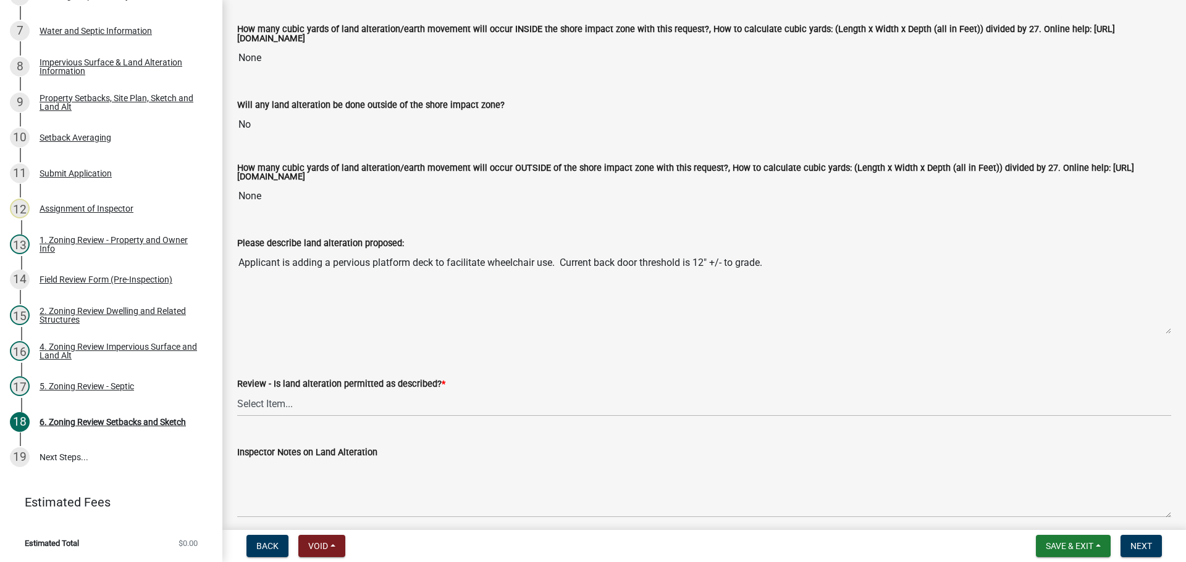
scroll to position [247, 0]
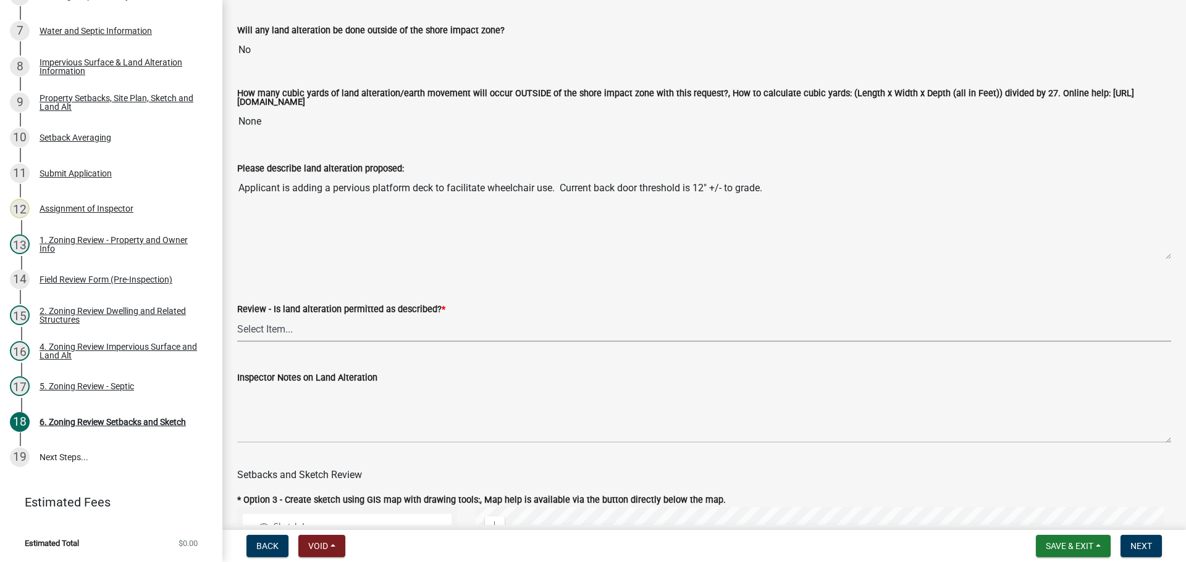
click at [291, 330] on select "Select Item... Yes No N/A" at bounding box center [704, 329] width 934 height 25
click at [237, 319] on select "Select Item... Yes No N/A" at bounding box center [704, 329] width 934 height 25
select select "cada6796-d529-4ebb-b6d4-faca8dd705c9"
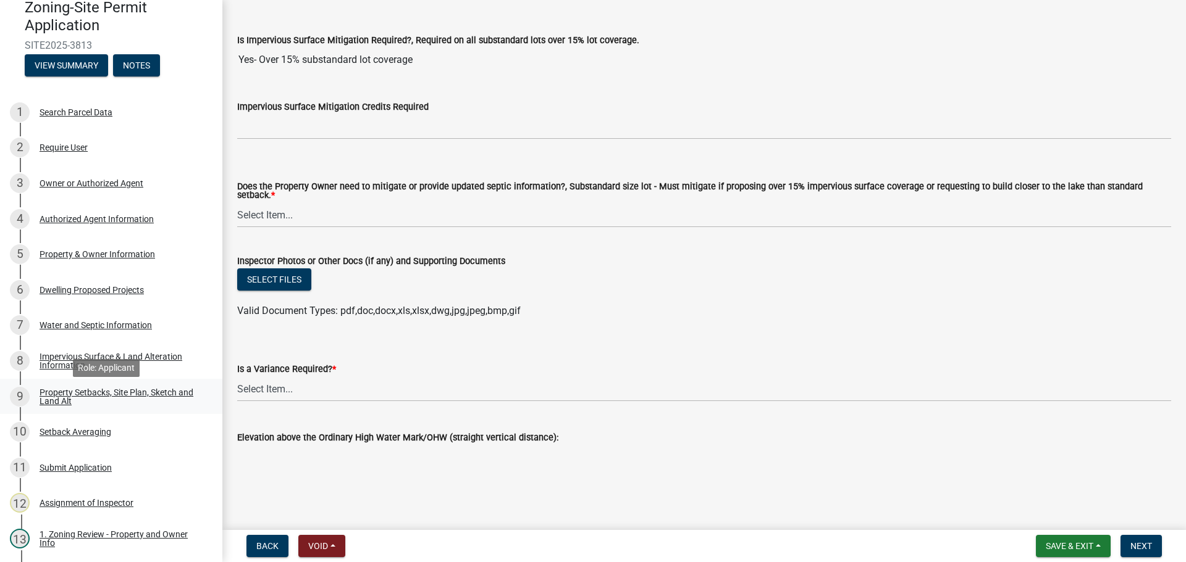
scroll to position [123, 0]
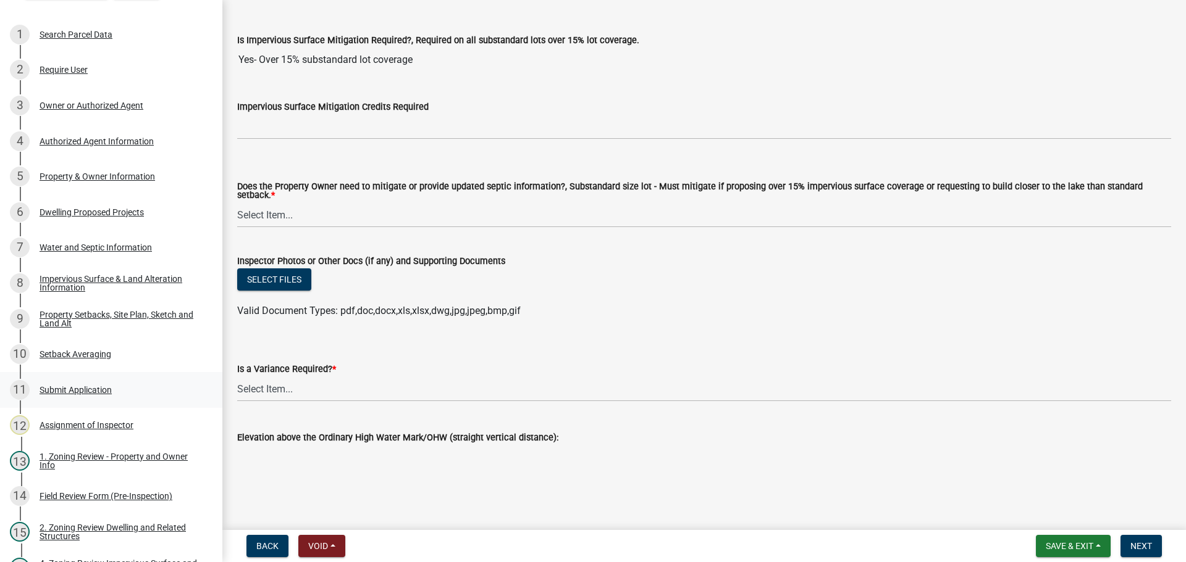
click at [83, 387] on div "Submit Application" at bounding box center [76, 390] width 72 height 9
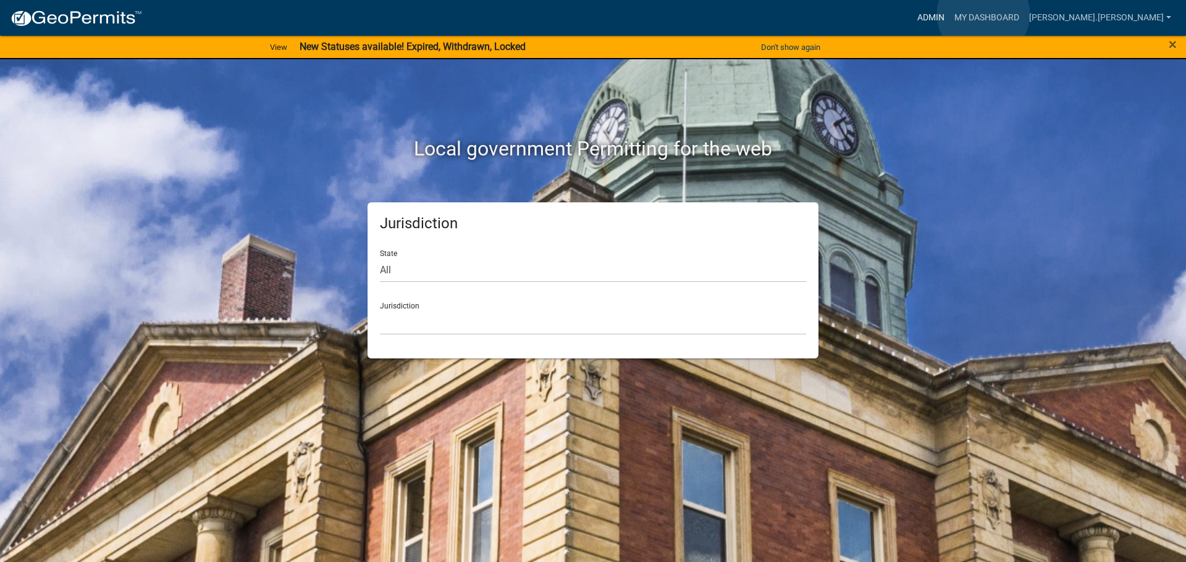
click at [949, 14] on link "Admin" at bounding box center [930, 17] width 37 height 23
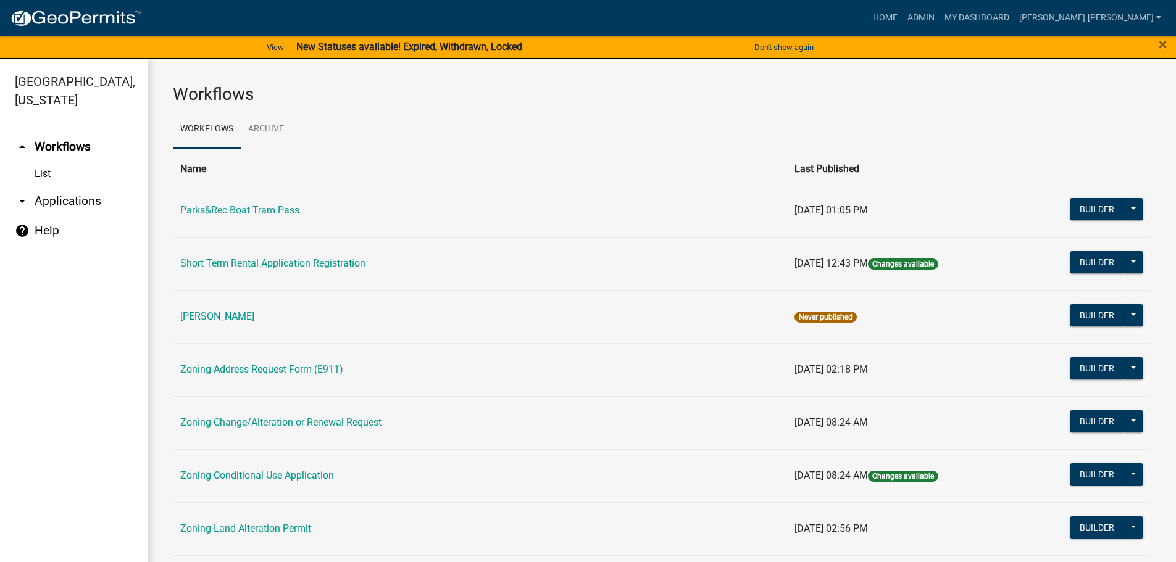
scroll to position [185, 0]
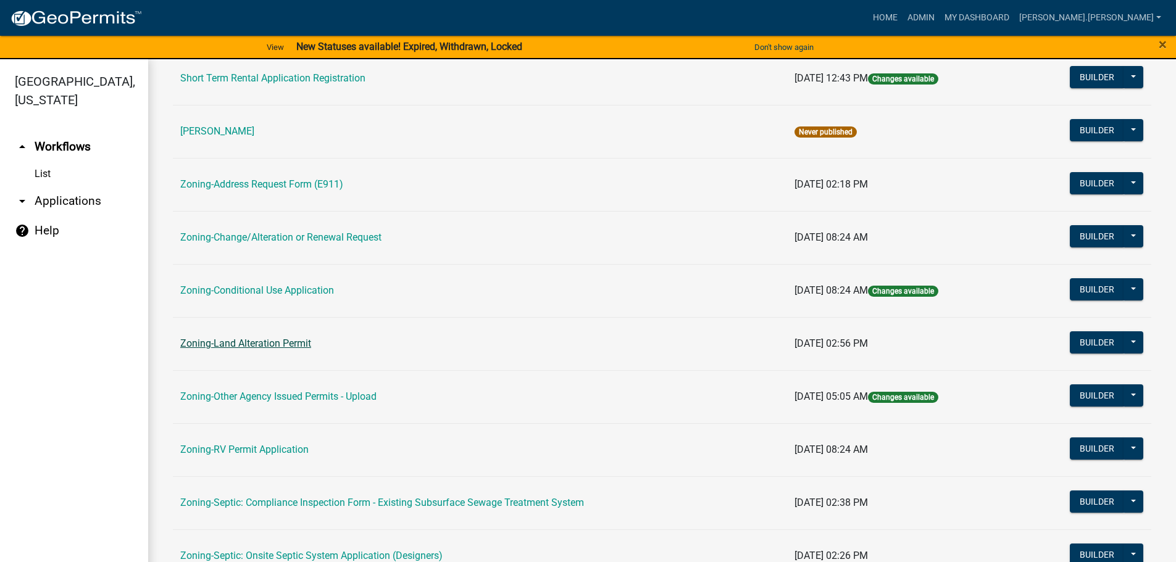
click at [269, 342] on link "Zoning-Land Alteration Permit" at bounding box center [245, 344] width 131 height 12
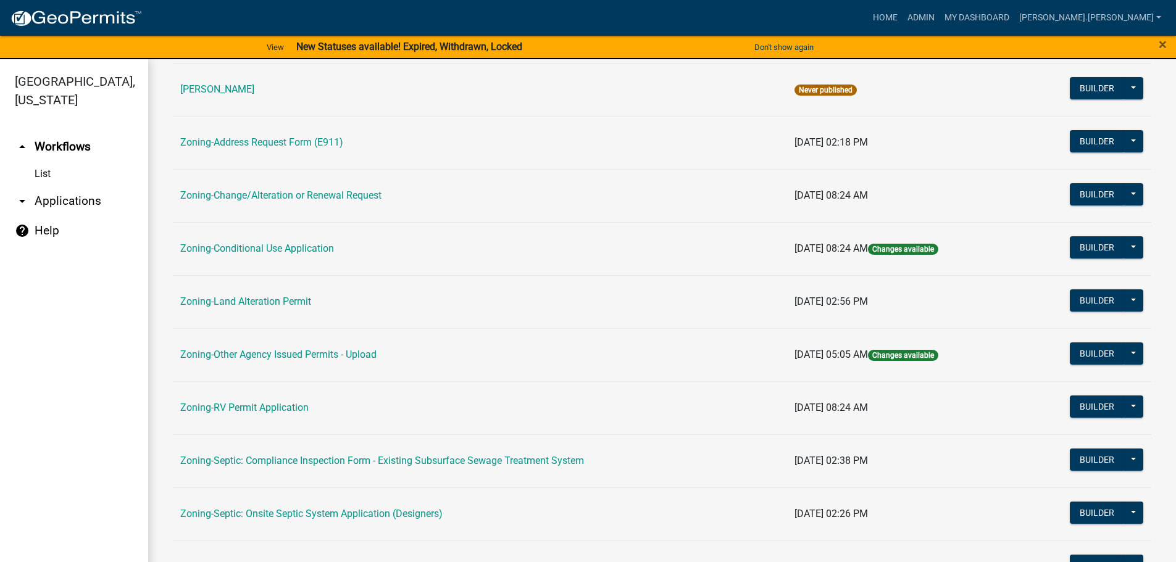
scroll to position [370, 0]
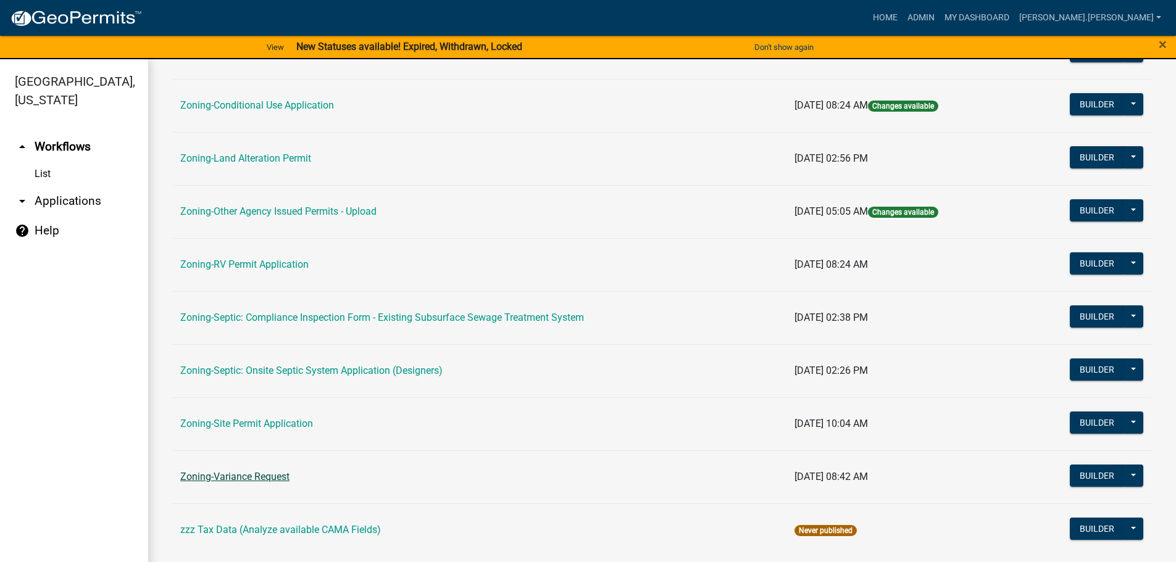
click at [268, 479] on link "Zoning-Variance Request" at bounding box center [234, 477] width 109 height 12
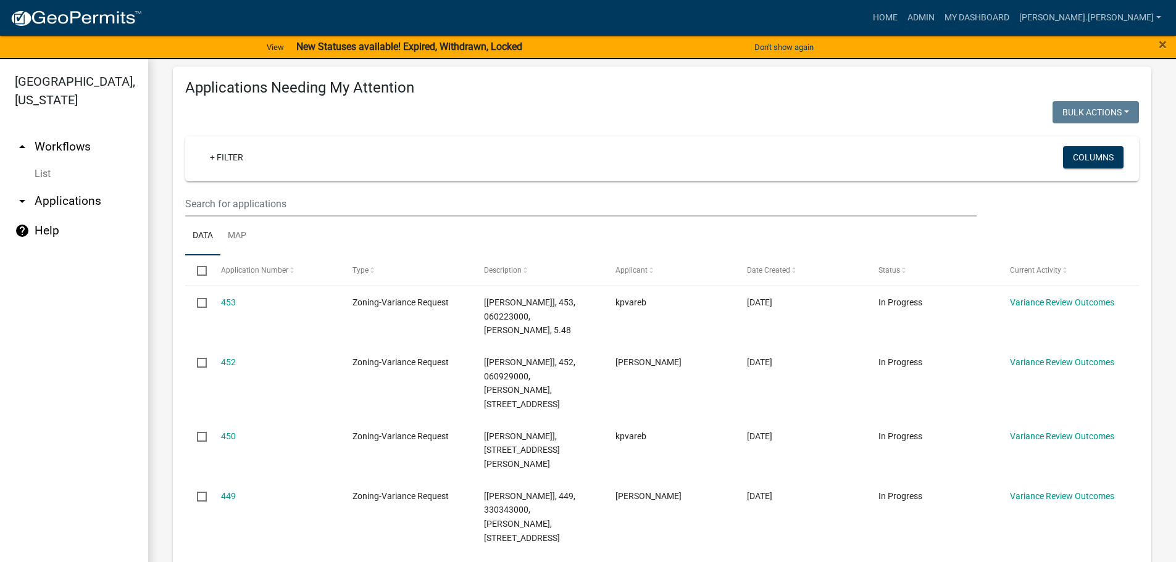
scroll to position [174, 0]
